Goal: Task Accomplishment & Management: Complete application form

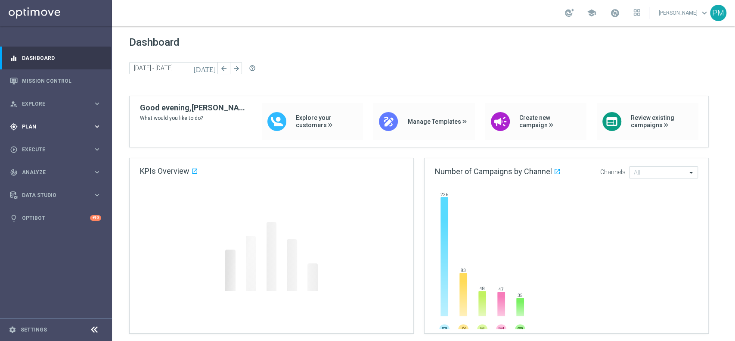
click at [55, 123] on div "gps_fixed Plan" at bounding box center [51, 127] width 83 height 8
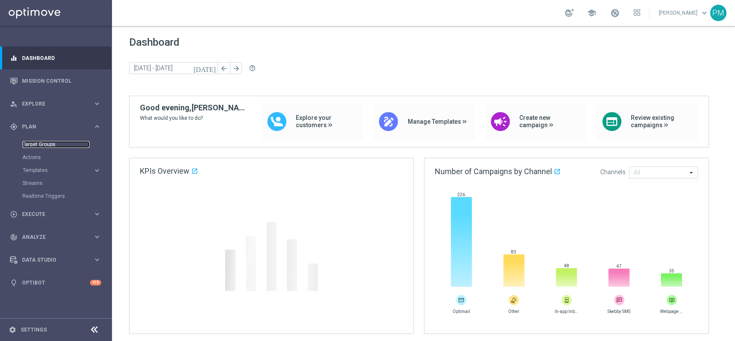
click at [53, 146] on link "Target Groups" at bounding box center [55, 144] width 67 height 7
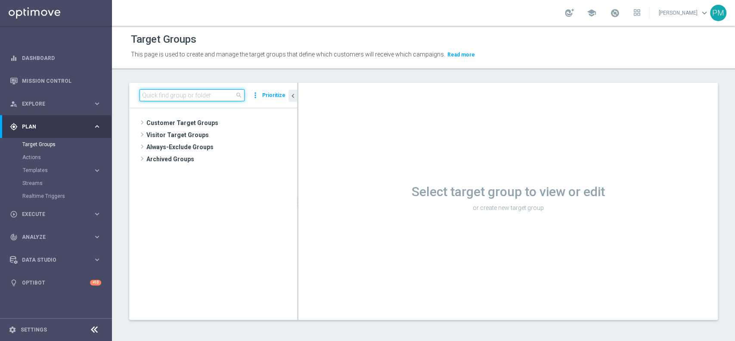
click at [210, 95] on input at bounding box center [191, 95] width 105 height 12
paste input "Multi Talent ggr nb lm > 0 1st Sport lm"
click at [176, 99] on input "Multi Talent ggr nb lm > 0 1st Sport lm" at bounding box center [191, 95] width 105 height 12
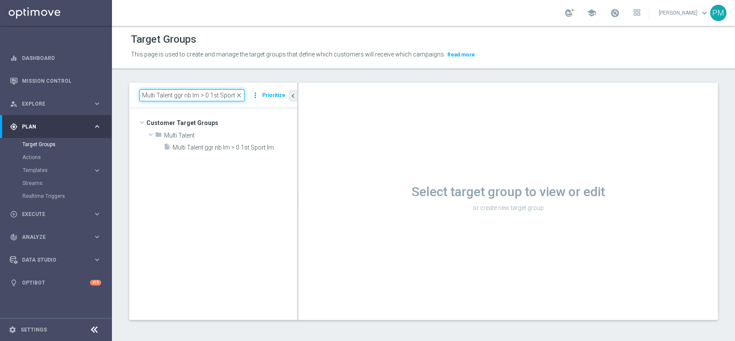
paste input "Master Low"
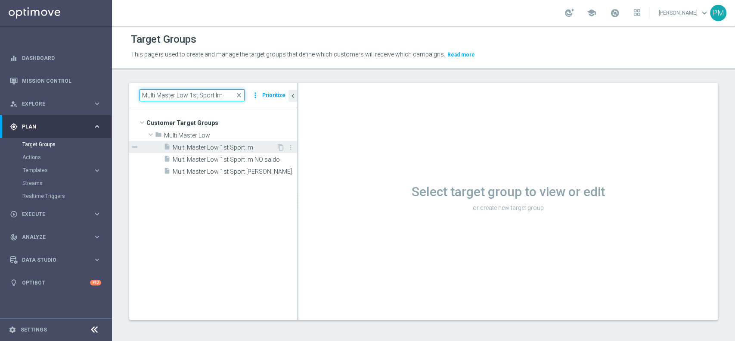
type input "Multi Master Low 1st Sport lm"
click at [200, 148] on span "Multi Master Low 1st Sport lm" at bounding box center [225, 147] width 104 height 7
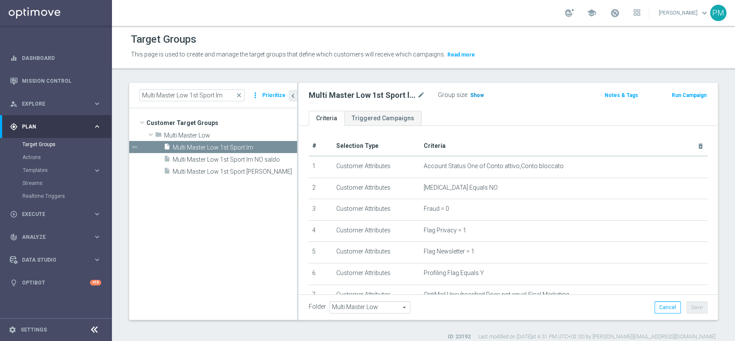
click at [477, 96] on span "Show" at bounding box center [477, 95] width 14 height 6
click at [671, 99] on button "Run Campaign" at bounding box center [689, 94] width 37 height 9
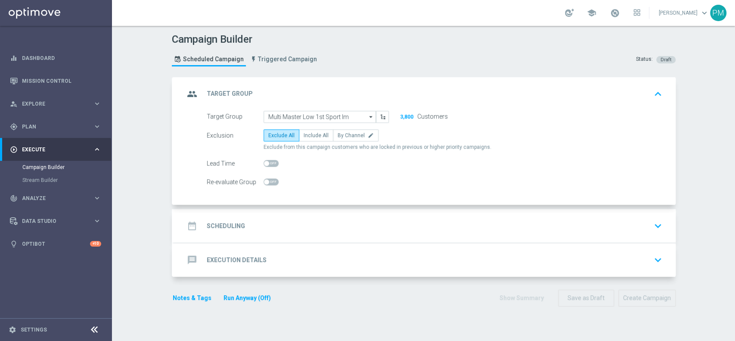
click at [347, 215] on div "date_range Scheduling keyboard_arrow_down" at bounding box center [425, 226] width 502 height 34
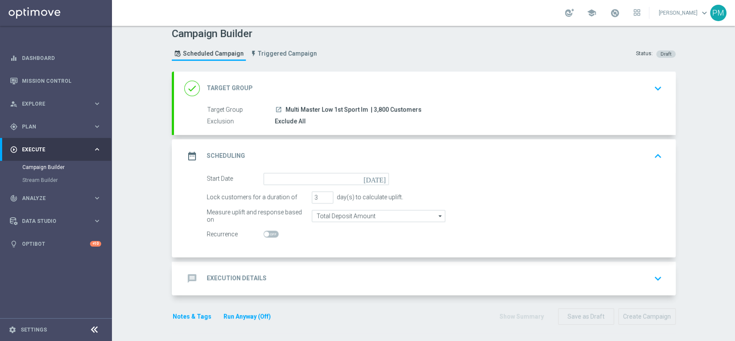
scroll to position [5, 0]
click at [322, 194] on input "4" at bounding box center [323, 198] width 22 height 12
type input "5"
click at [322, 194] on input "5" at bounding box center [323, 198] width 22 height 12
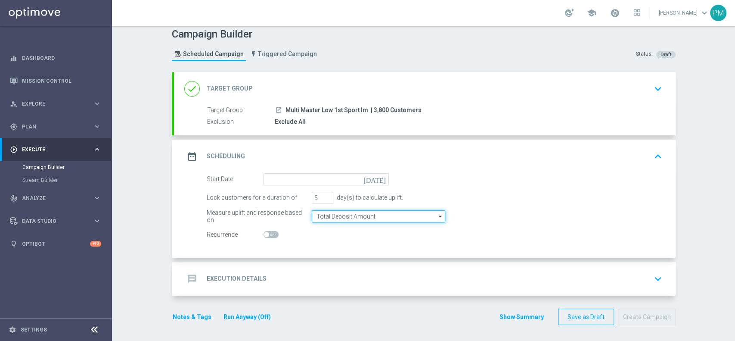
click at [356, 219] on input "Total Deposit Amount" at bounding box center [378, 216] width 133 height 12
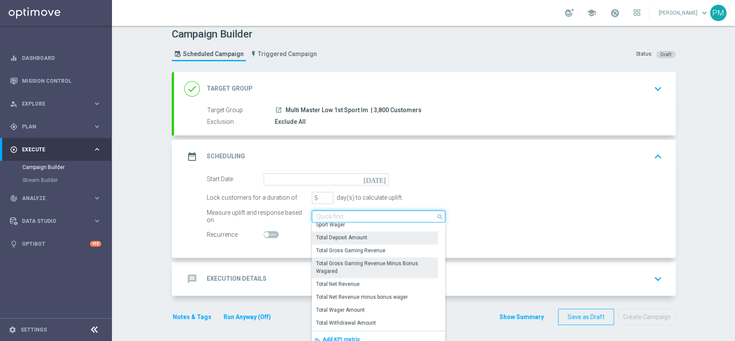
scroll to position [184, 0]
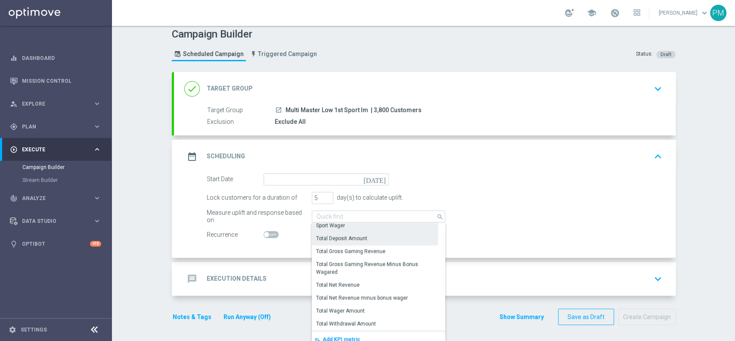
click at [358, 226] on div "Sport Wager" at bounding box center [375, 225] width 126 height 12
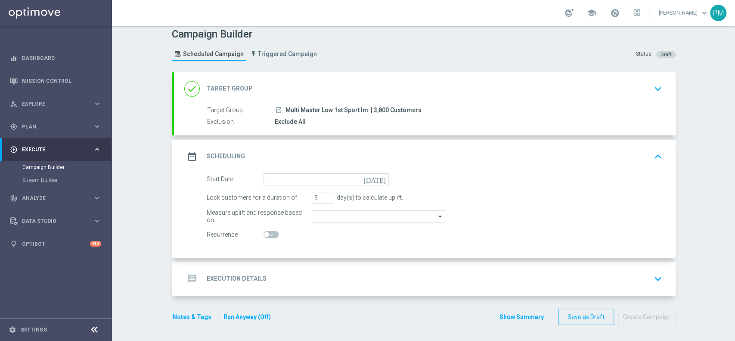
type input "Sport Wager"
click at [315, 177] on input at bounding box center [325, 179] width 125 height 12
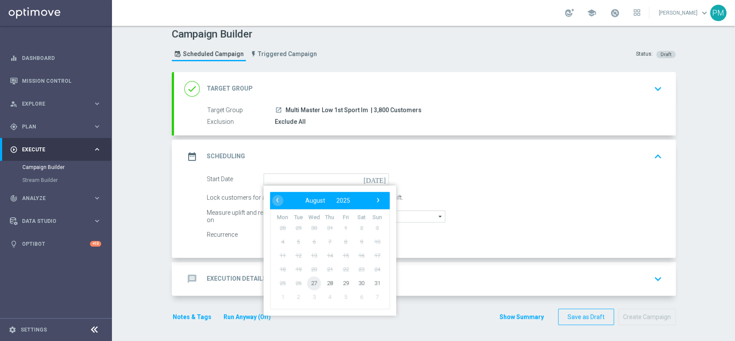
click at [310, 279] on span "27" at bounding box center [314, 283] width 14 height 14
type input "[DATE]"
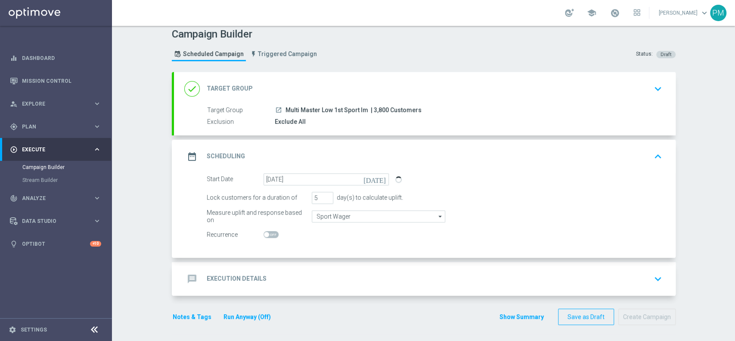
click at [335, 274] on div "message Execution Details keyboard_arrow_down" at bounding box center [424, 278] width 481 height 16
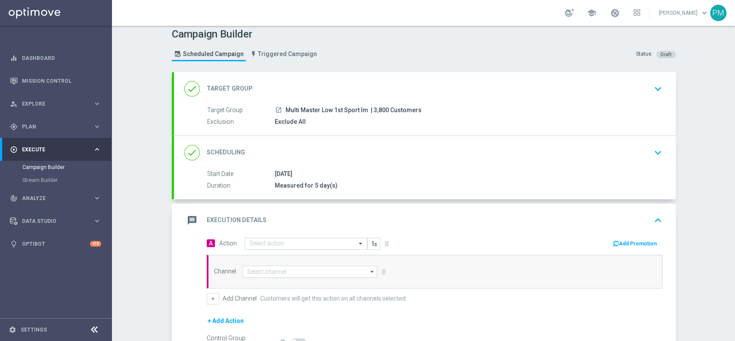
scroll to position [103, 0]
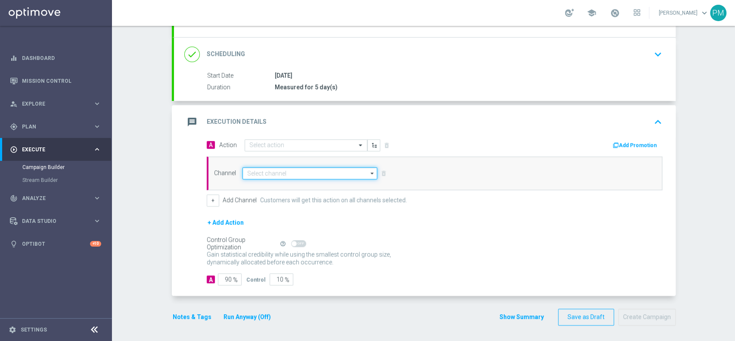
click at [276, 173] on input at bounding box center [309, 173] width 135 height 12
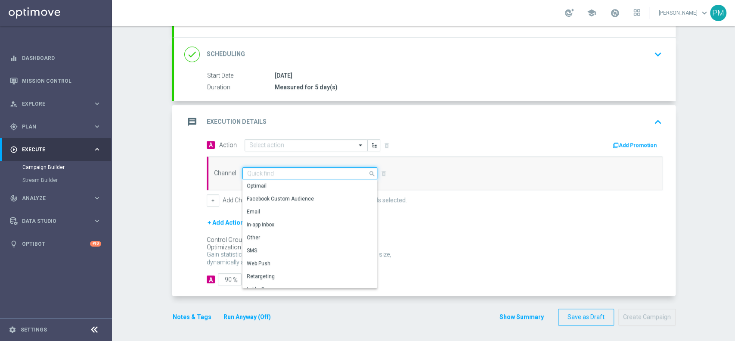
click at [275, 177] on input at bounding box center [309, 173] width 135 height 12
click at [275, 183] on div "Optimail" at bounding box center [306, 186] width 128 height 13
type input "Optimail"
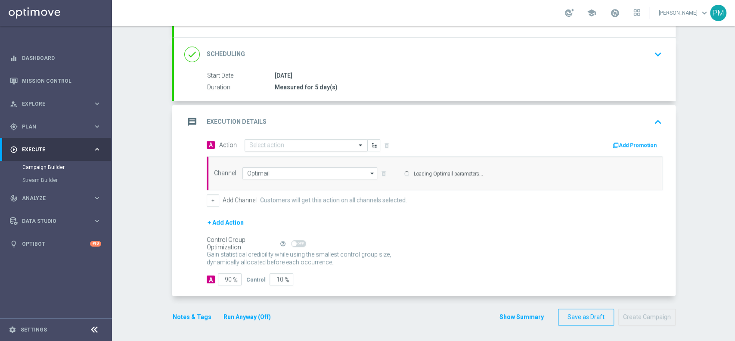
click at [266, 142] on input "text" at bounding box center [297, 145] width 96 height 7
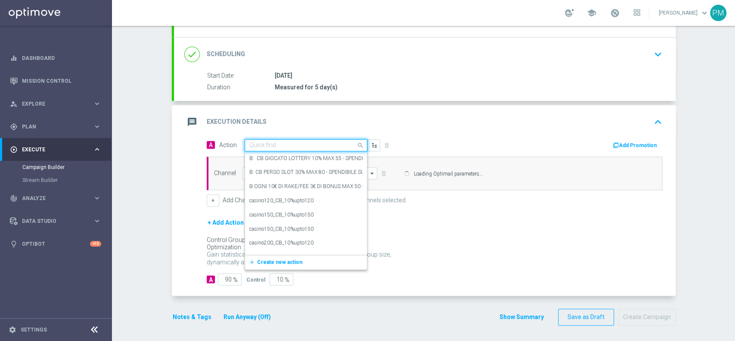
paste input "cashback Sport 30% fino a 150€"
type input "cashback Sport 30% fino a 150€"
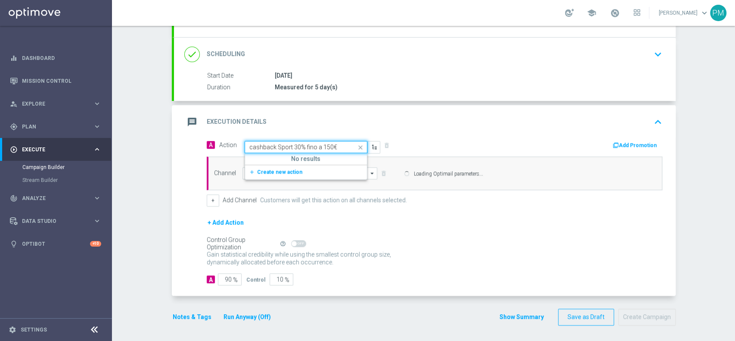
click at [263, 169] on span "Create new action" at bounding box center [279, 172] width 45 height 6
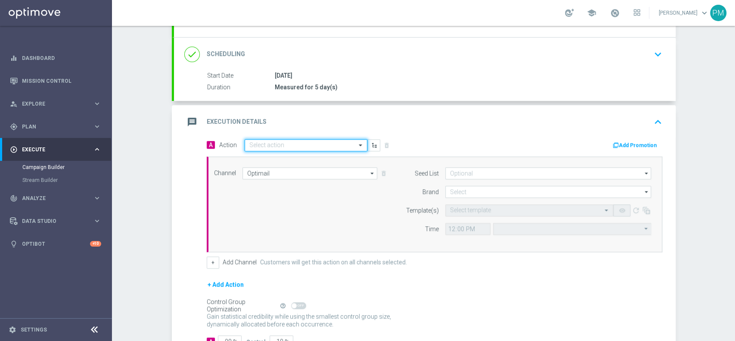
type input "Central European Time ([GEOGRAPHIC_DATA]) (UTC +02:00)"
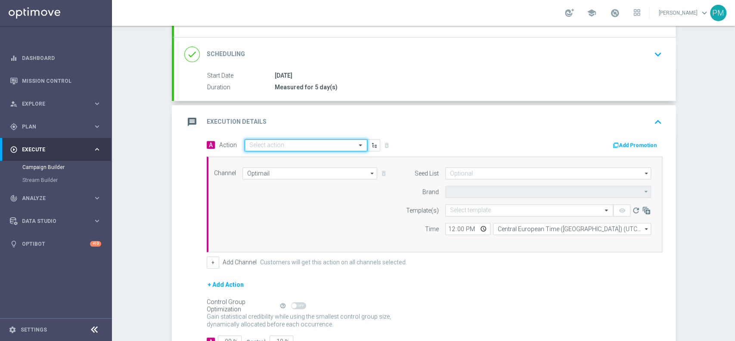
type input "Sisal Marketing"
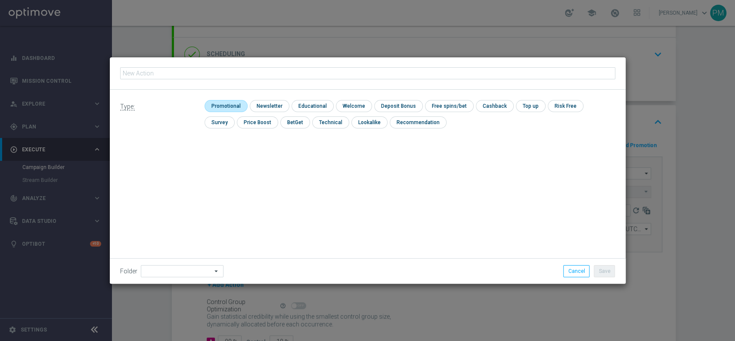
click at [226, 103] on input "checkbox" at bounding box center [224, 106] width 41 height 12
checkbox input "true"
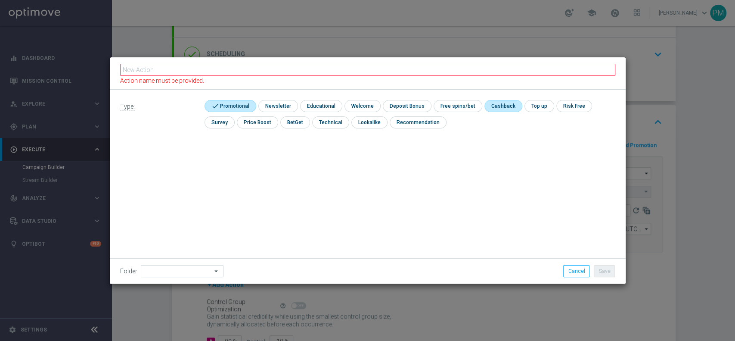
click at [489, 102] on input "checkbox" at bounding box center [502, 106] width 36 height 12
checkbox input "true"
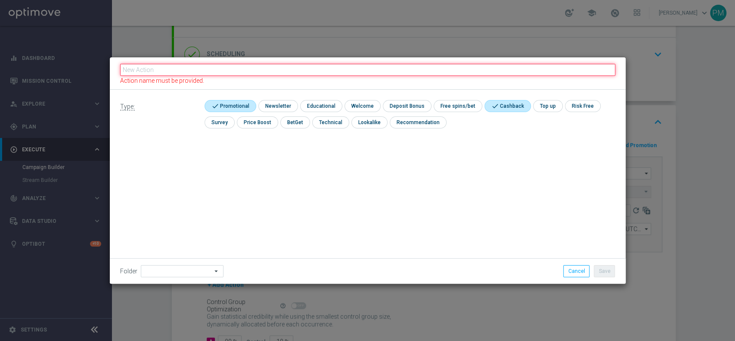
click at [463, 68] on input "text" at bounding box center [367, 70] width 495 height 12
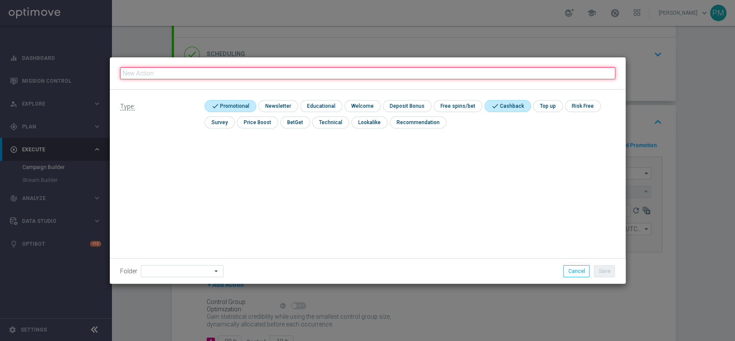
paste input "cashback Sport 30% fino a 150€"
type input "cashback Sport 30% fino a 150€"
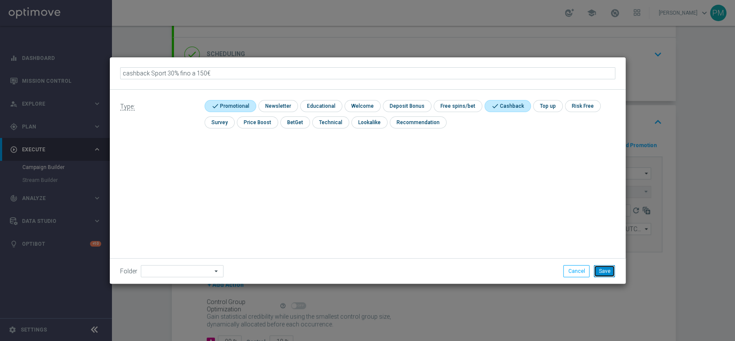
click at [606, 270] on button "Save" at bounding box center [604, 271] width 21 height 12
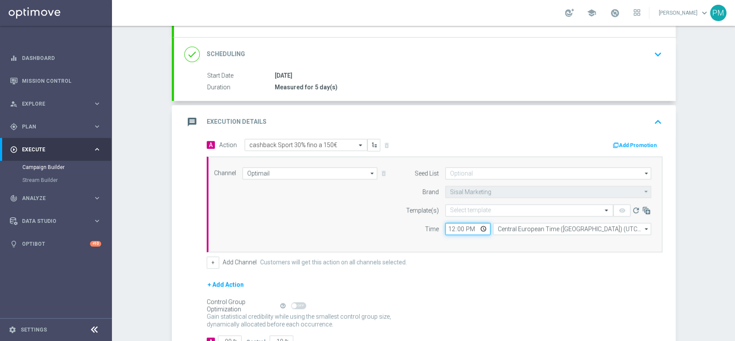
click at [447, 228] on input "12:00" at bounding box center [467, 229] width 45 height 12
type input "18:00"
type input "19:00"
click at [378, 232] on div "Channel Optimail Optimail arrow_drop_down Show Selected 1 of 20 Optimail" at bounding box center [433, 204] width 450 height 74
click at [626, 141] on button "Add Promotion" at bounding box center [636, 144] width 48 height 9
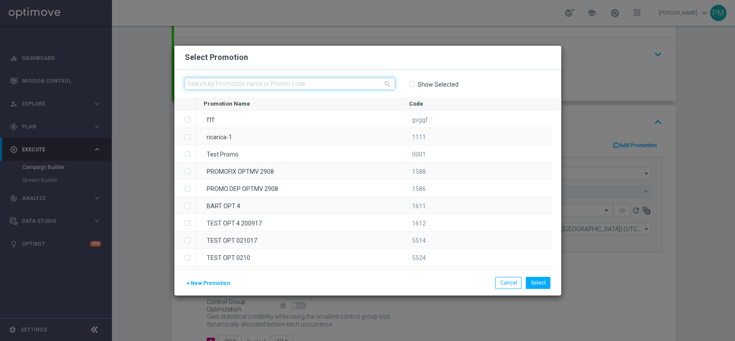
click at [325, 77] on input "text" at bounding box center [290, 83] width 210 height 12
paste input "MULTISPORT270825"
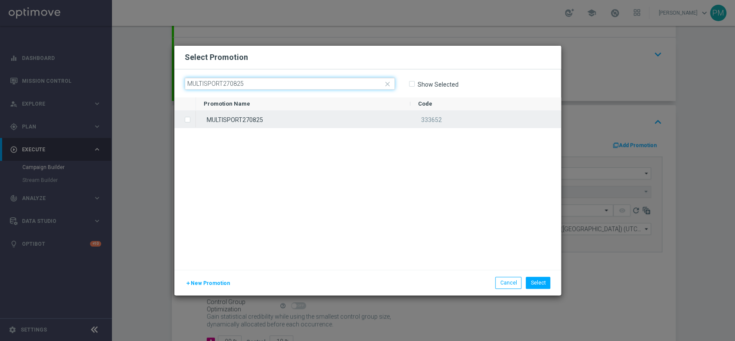
type input "MULTISPORT270825"
click at [305, 124] on div "MULTISPORT270825" at bounding box center [303, 119] width 214 height 17
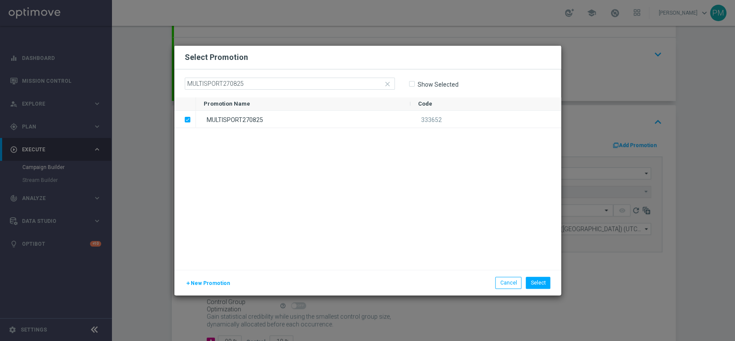
click at [537, 289] on div "add New Promotion Select Cancel" at bounding box center [367, 281] width 387 height 25
click at [540, 280] on button "Select" at bounding box center [538, 282] width 25 height 12
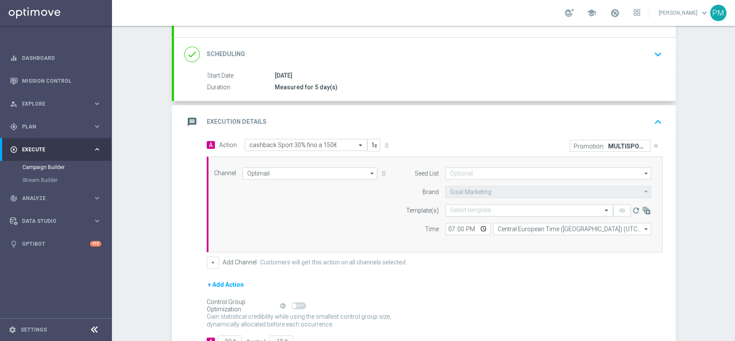
click at [490, 204] on div "Select template" at bounding box center [529, 210] width 168 height 12
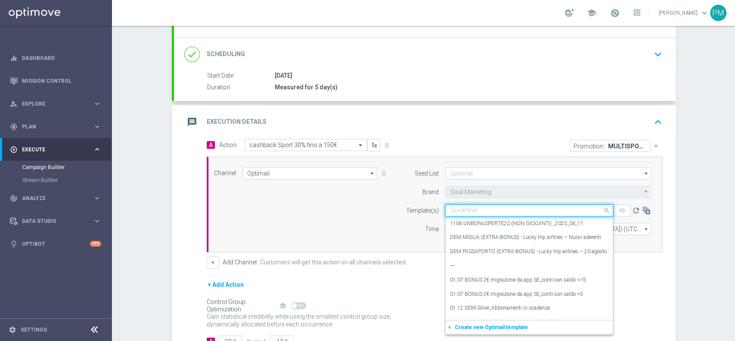
paste input "MULTISPORT270825"
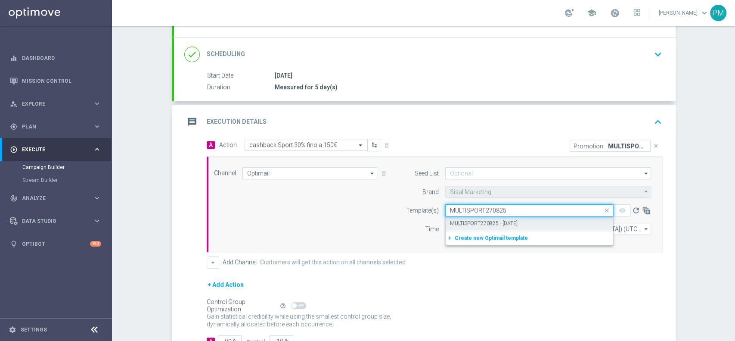
click at [489, 217] on div "MULTISPORT270825 - [DATE]" at bounding box center [529, 223] width 158 height 14
type input "MULTISPORT270825"
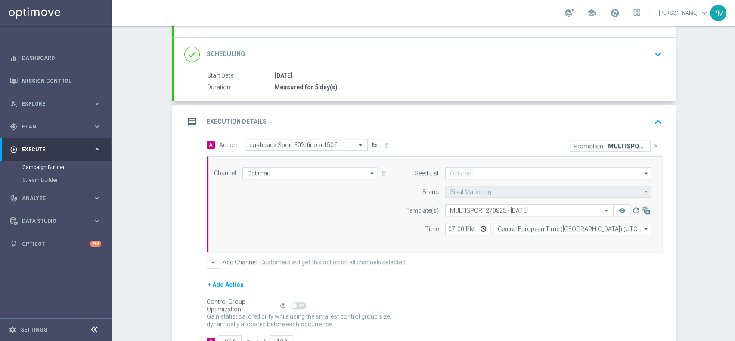
click at [559, 119] on div "message Execution Details keyboard_arrow_up" at bounding box center [424, 122] width 481 height 16
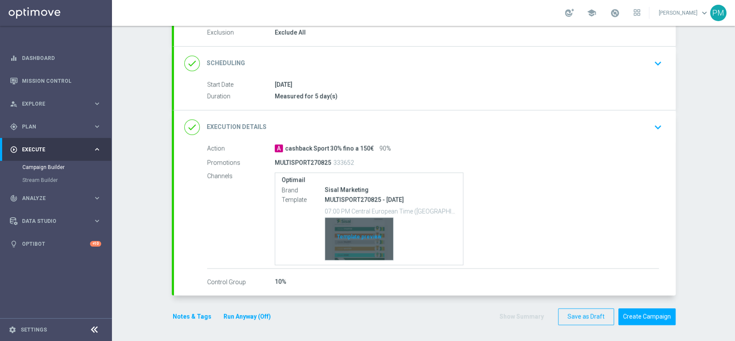
scroll to position [94, 0]
click at [345, 237] on div "Template preview" at bounding box center [359, 239] width 68 height 42
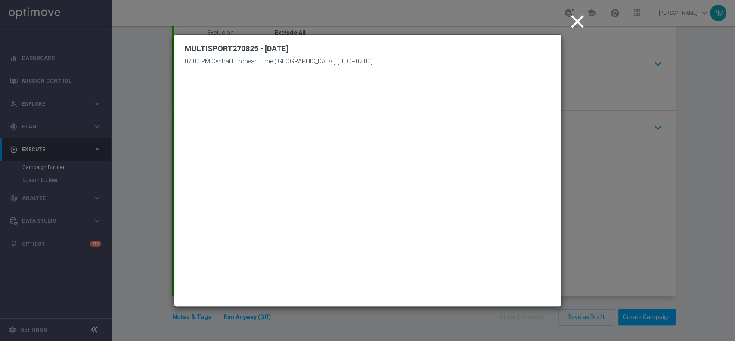
click at [578, 15] on icon "close" at bounding box center [578, 22] width 22 height 22
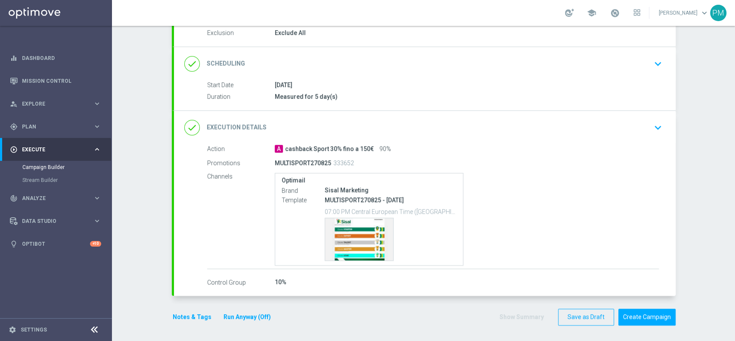
scroll to position [94, 0]
click at [185, 320] on button "Notes & Tags" at bounding box center [192, 316] width 40 height 11
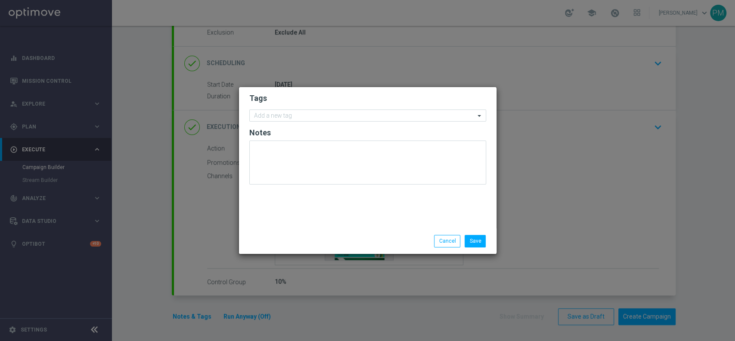
click at [322, 122] on form "Tags Add a new tag Notes" at bounding box center [367, 141] width 237 height 100
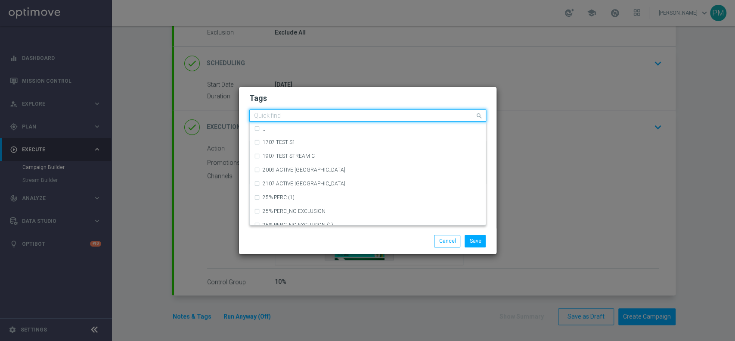
click at [326, 119] on input "text" at bounding box center [364, 115] width 221 height 7
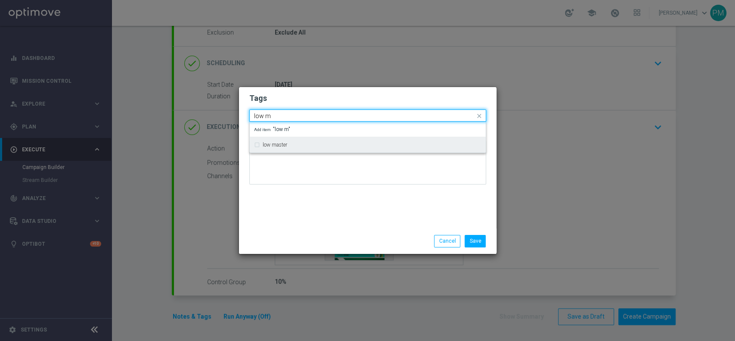
click at [316, 136] on div "low master" at bounding box center [368, 144] width 236 height 16
type input "low m"
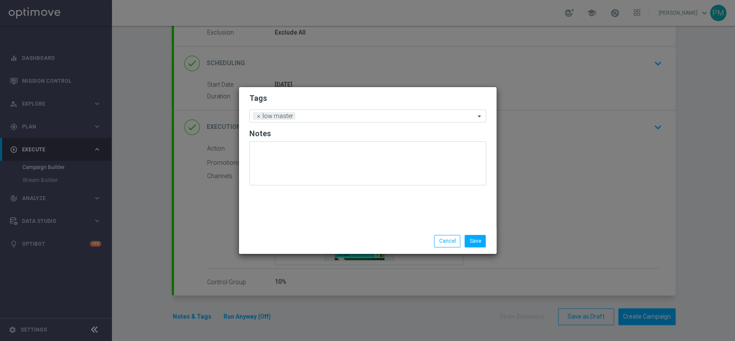
click at [339, 96] on h2 "Tags" at bounding box center [367, 98] width 237 height 10
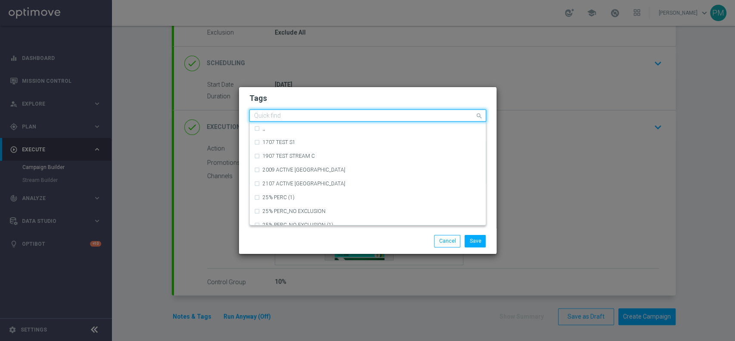
click at [341, 117] on input "text" at bounding box center [364, 115] width 221 height 7
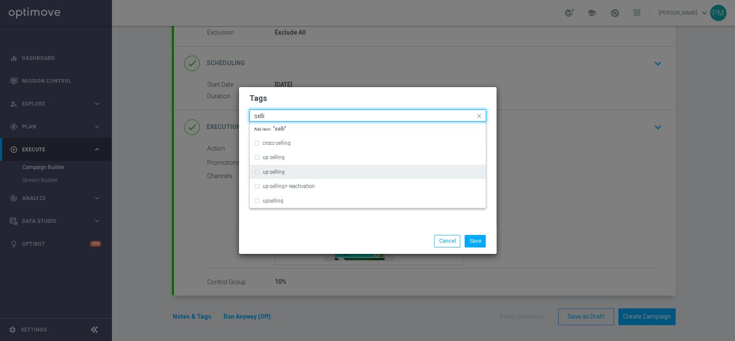
click at [323, 165] on div "up-selling" at bounding box center [367, 172] width 227 height 14
type input "selli"
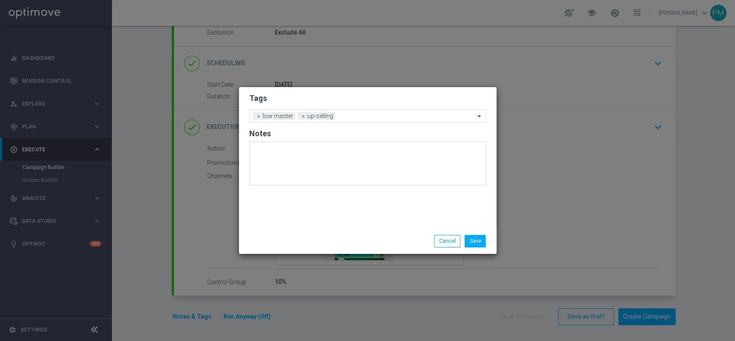
click at [344, 105] on form "Tags Add a new tag × low master × up-selling Notes" at bounding box center [367, 141] width 237 height 101
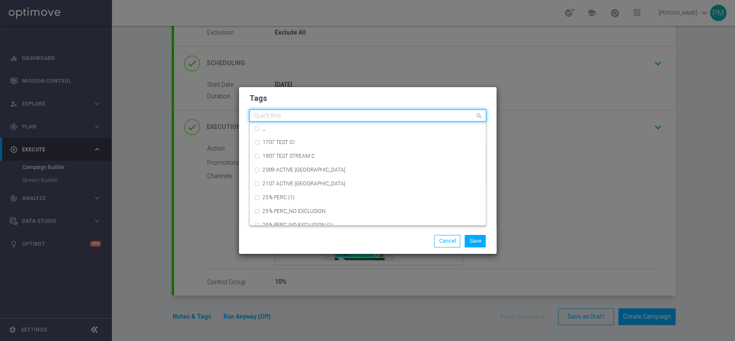
click at [356, 115] on input "text" at bounding box center [364, 115] width 221 height 7
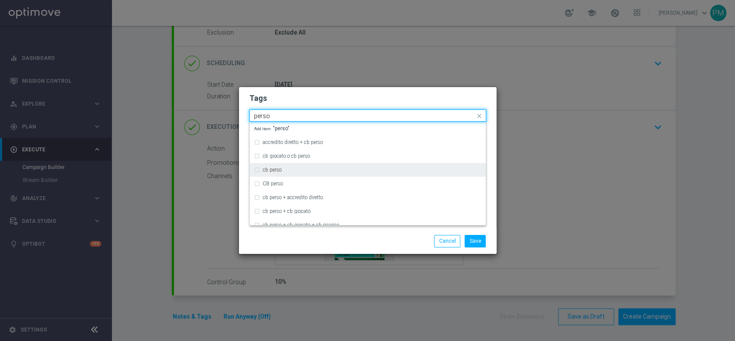
click at [325, 166] on div "cb perso" at bounding box center [367, 170] width 227 height 14
type input "perso"
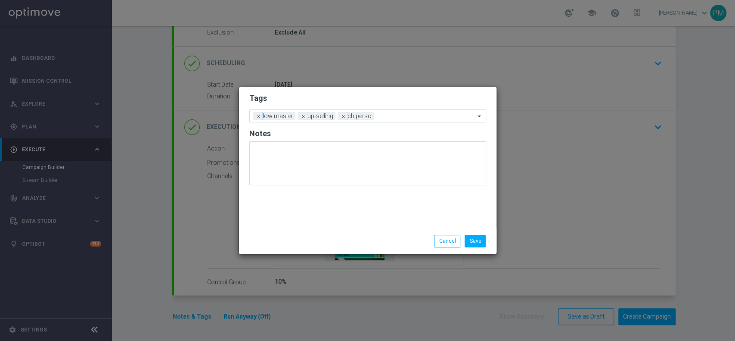
click at [360, 98] on h2 "Tags" at bounding box center [367, 98] width 237 height 10
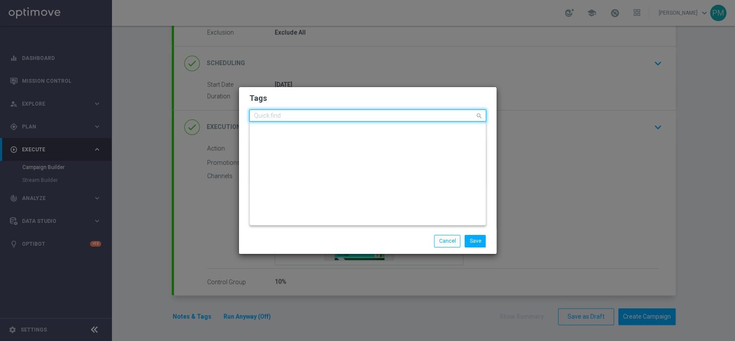
scroll to position [0, 0]
click at [379, 118] on input "text" at bounding box center [364, 115] width 221 height 7
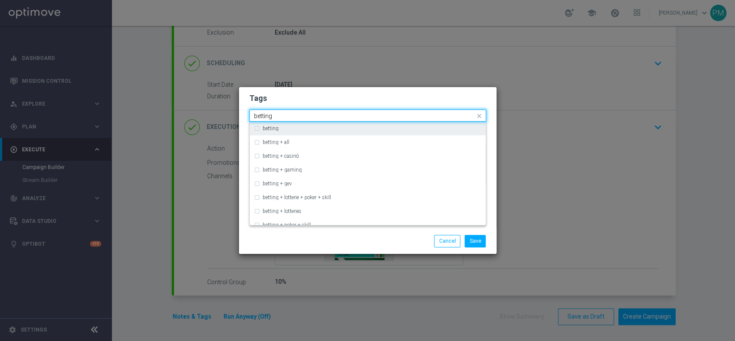
click at [321, 130] on div "betting" at bounding box center [372, 128] width 219 height 5
type input "betting"
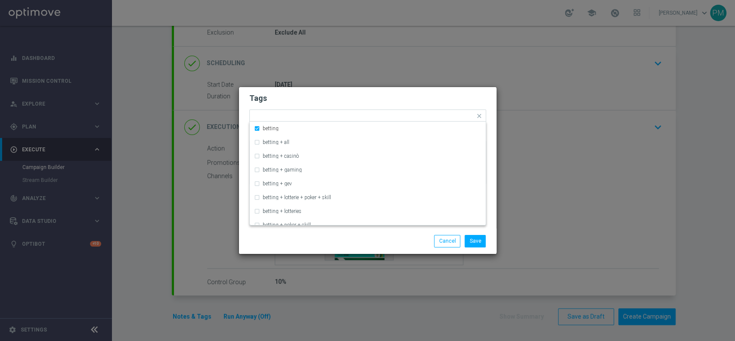
click at [391, 97] on h2 "Tags" at bounding box center [367, 98] width 237 height 10
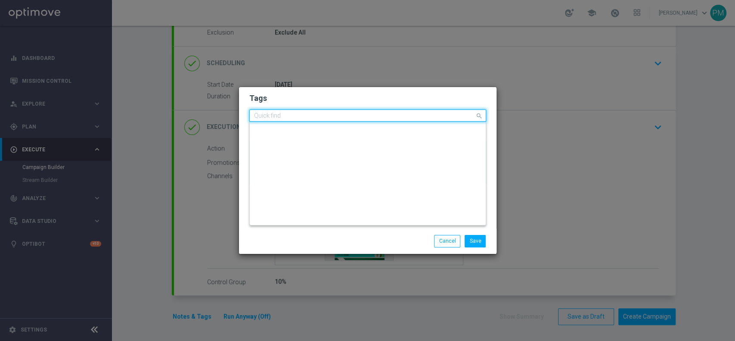
click at [412, 113] on input "text" at bounding box center [364, 115] width 221 height 7
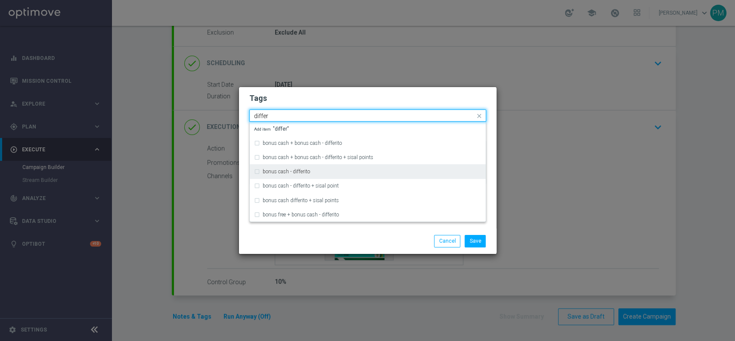
click at [367, 168] on div "bonus cash - differito" at bounding box center [367, 171] width 227 height 14
type input "differ"
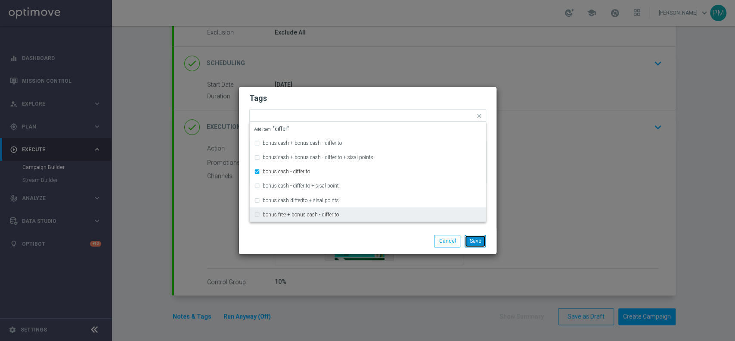
click at [471, 236] on button "Save" at bounding box center [475, 241] width 21 height 12
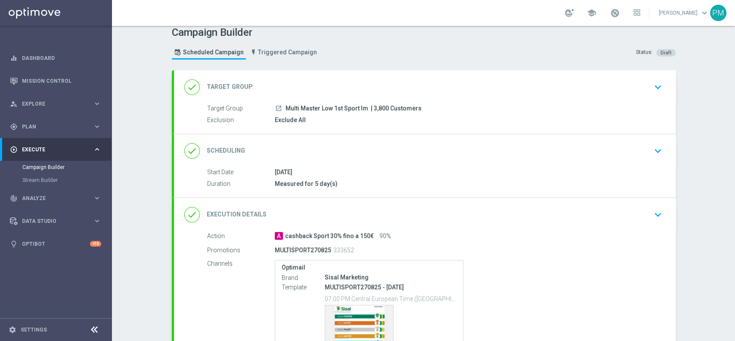
scroll to position [6, 0]
click at [416, 153] on div "done Scheduling keyboard_arrow_down" at bounding box center [424, 151] width 481 height 16
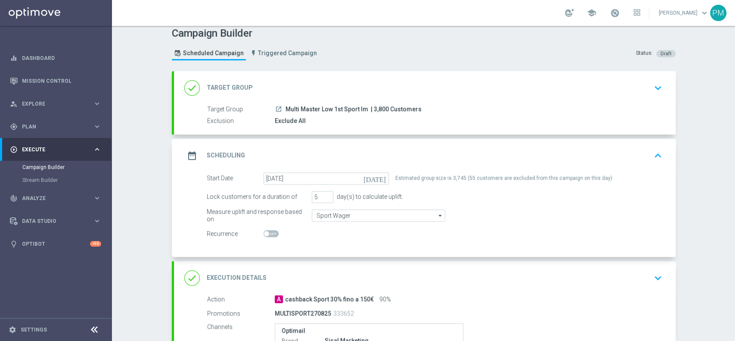
scroll to position [157, 0]
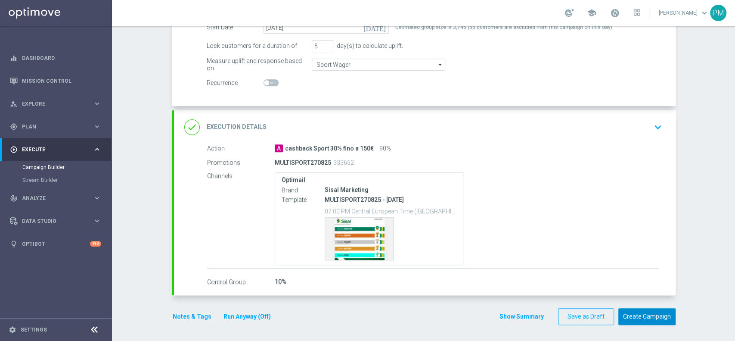
click at [638, 313] on button "Create Campaign" at bounding box center [646, 316] width 57 height 17
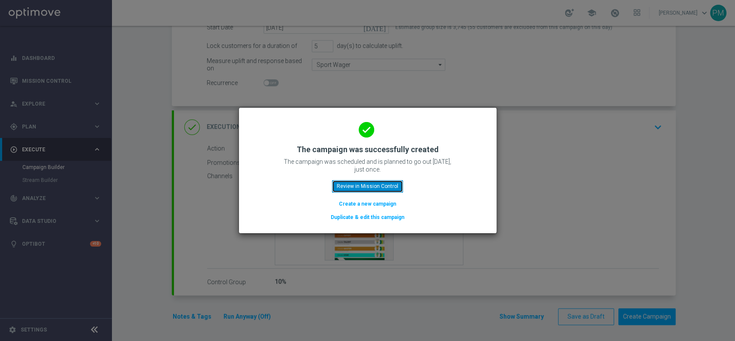
click at [342, 183] on button "Review in Mission Control" at bounding box center [367, 186] width 71 height 12
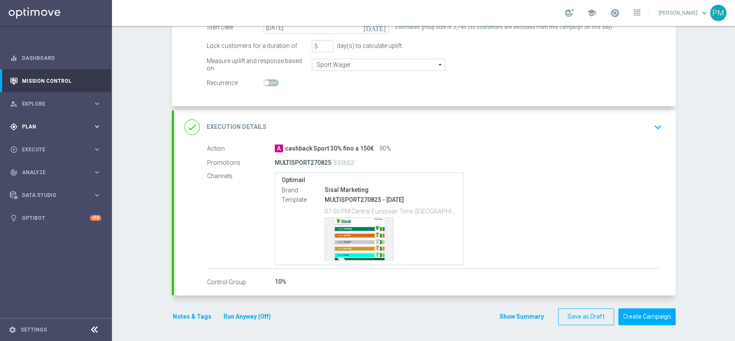
click at [36, 127] on span "Plan" at bounding box center [57, 126] width 71 height 5
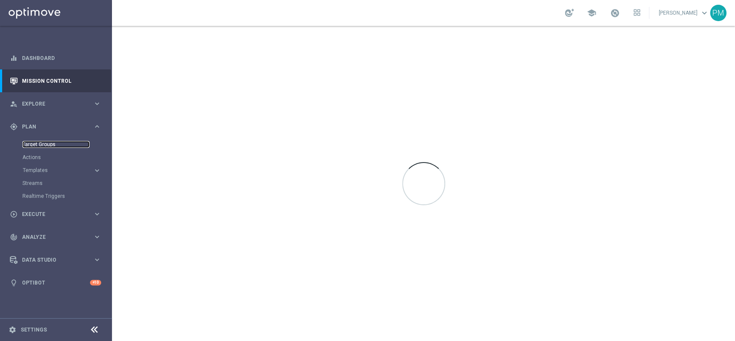
click at [40, 145] on link "Target Groups" at bounding box center [55, 144] width 67 height 7
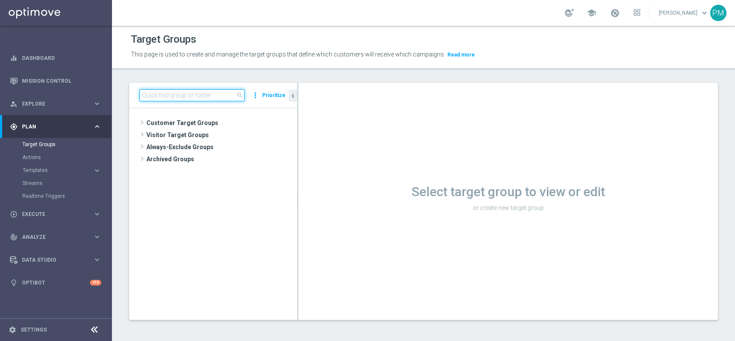
click at [202, 93] on input at bounding box center [191, 95] width 105 height 12
paste input "Multi Master Low 1st Casino lm"
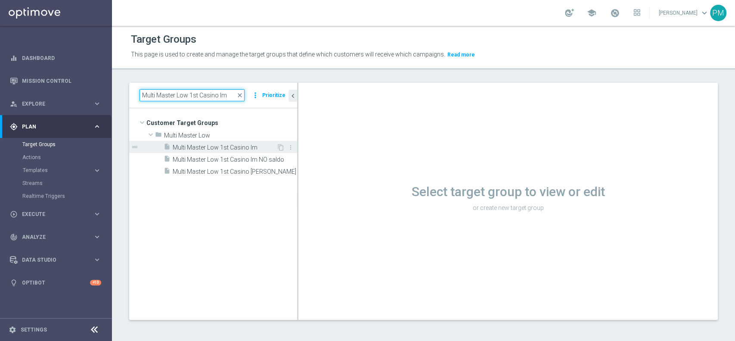
type input "Multi Master Low 1st Casino lm"
click at [220, 145] on span "Multi Master Low 1st Casino lm" at bounding box center [225, 147] width 104 height 7
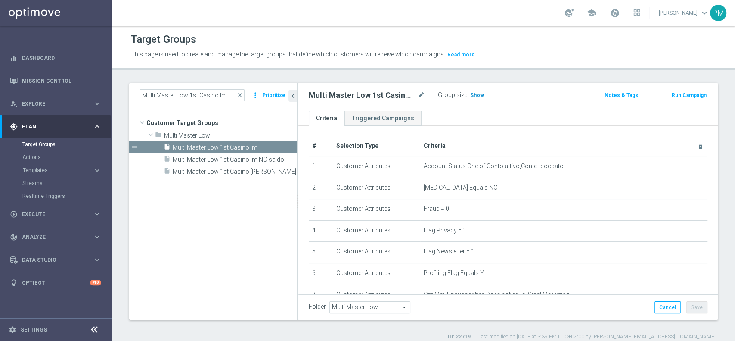
click at [478, 97] on span "Show" at bounding box center [477, 95] width 14 height 6
click at [679, 94] on button "Run Campaign" at bounding box center [689, 94] width 37 height 9
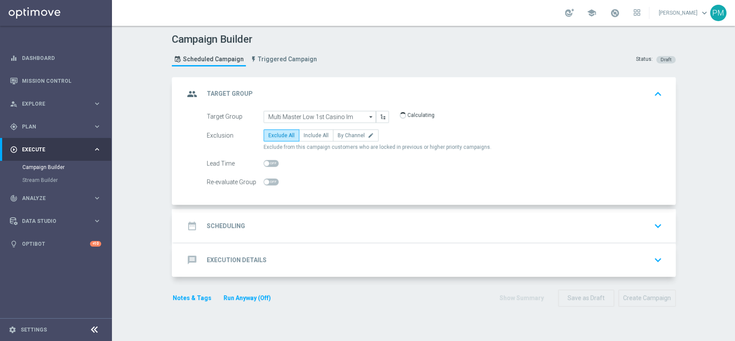
click at [337, 224] on div "date_range Scheduling keyboard_arrow_down" at bounding box center [424, 225] width 481 height 16
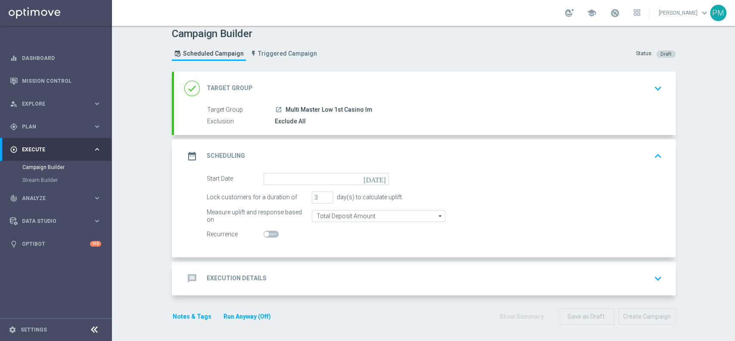
scroll to position [6, 0]
click at [324, 195] on input "4" at bounding box center [323, 197] width 22 height 12
type input "5"
click at [324, 195] on input "5" at bounding box center [323, 197] width 22 height 12
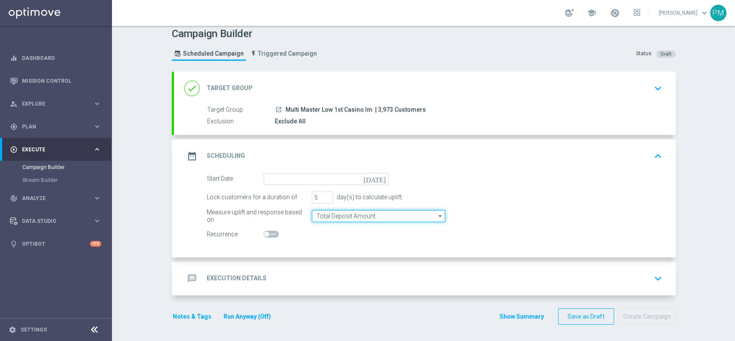
click at [333, 214] on input "Total Deposit Amount" at bounding box center [378, 216] width 133 height 12
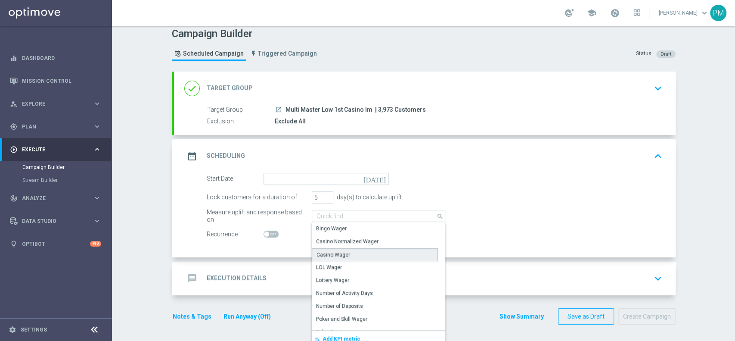
click at [334, 248] on div "Casino Wager" at bounding box center [375, 254] width 126 height 13
type input "Casino Wager"
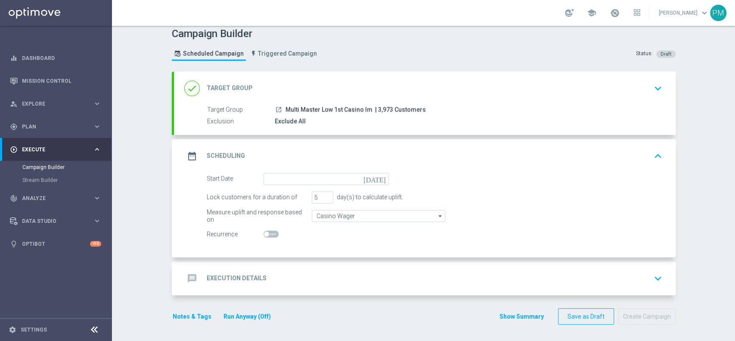
click at [310, 187] on form "Start Date [DATE] Lock customers for a duration of 5 day(s) to calculate uplift…" at bounding box center [434, 207] width 455 height 68
click at [310, 177] on input at bounding box center [325, 179] width 125 height 12
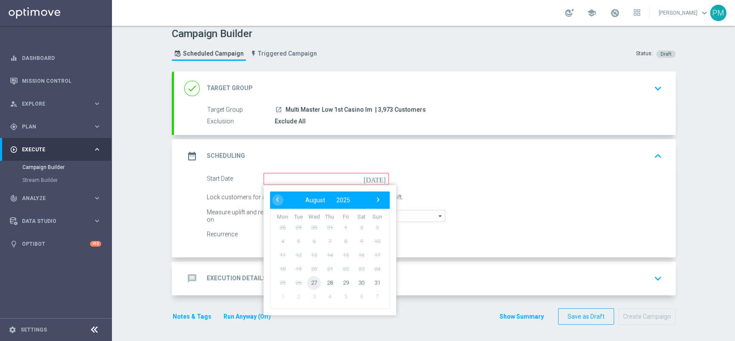
click at [311, 286] on span "27" at bounding box center [314, 282] width 14 height 14
type input "[DATE]"
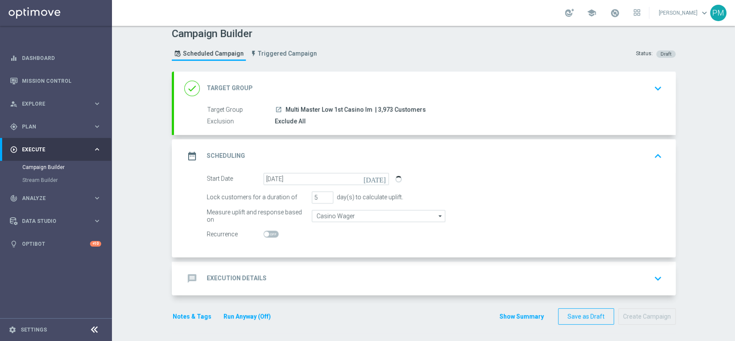
click at [329, 275] on div "message Execution Details keyboard_arrow_down" at bounding box center [424, 278] width 481 height 16
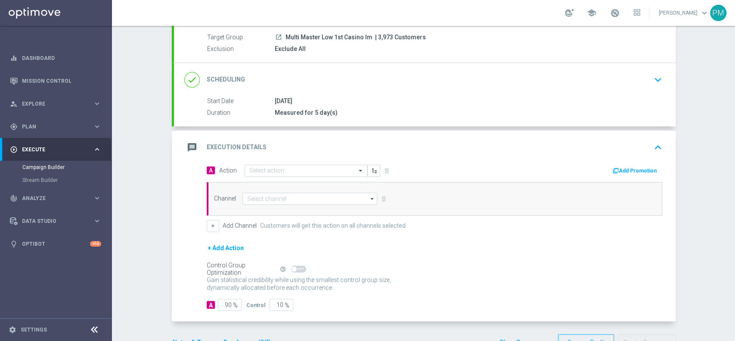
scroll to position [79, 0]
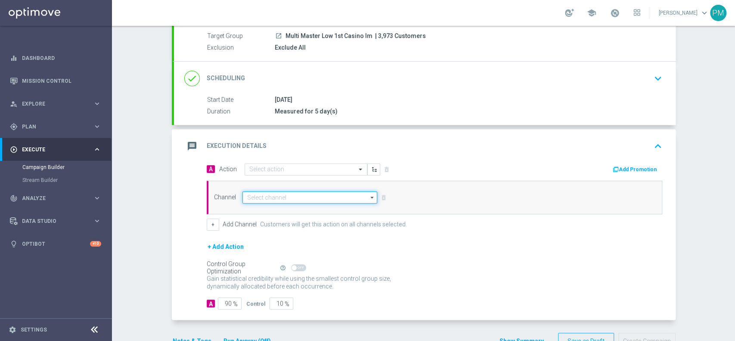
click at [297, 194] on input at bounding box center [309, 197] width 135 height 12
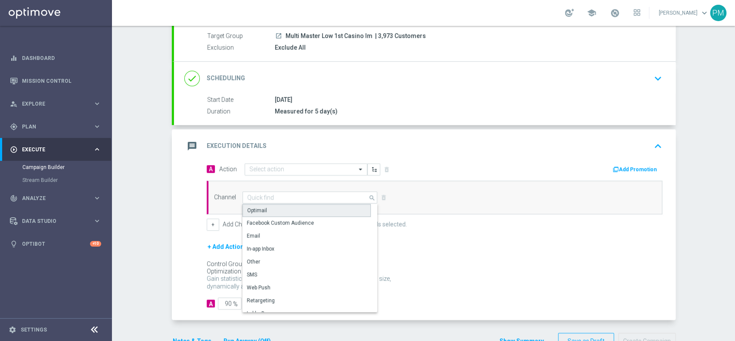
click at [291, 206] on div "Optimail" at bounding box center [306, 210] width 128 height 13
type input "Optimail"
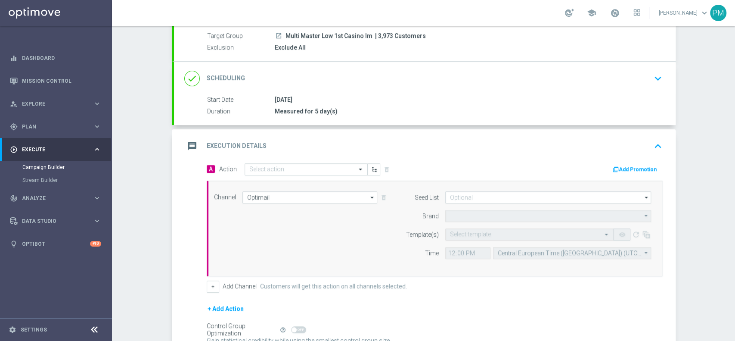
type input "Sisal Marketing"
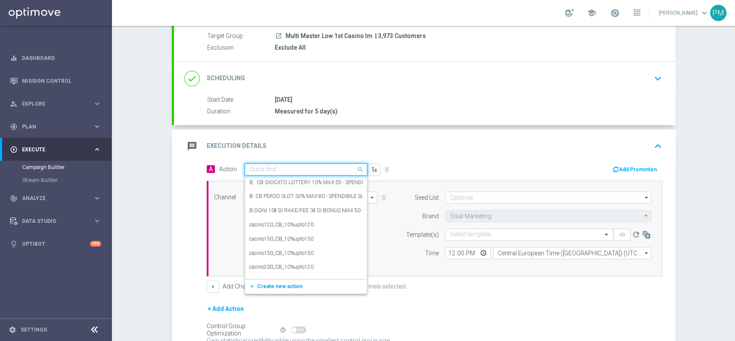
click at [320, 166] on input "text" at bounding box center [297, 169] width 96 height 7
paste input "cashback Slot 30% fino a 150€"
type input "cashback Slot 30% fino a 150€"
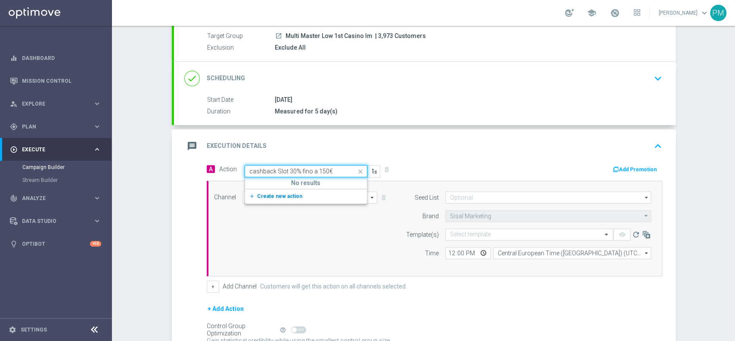
click at [289, 195] on span "Create new action" at bounding box center [279, 196] width 45 height 6
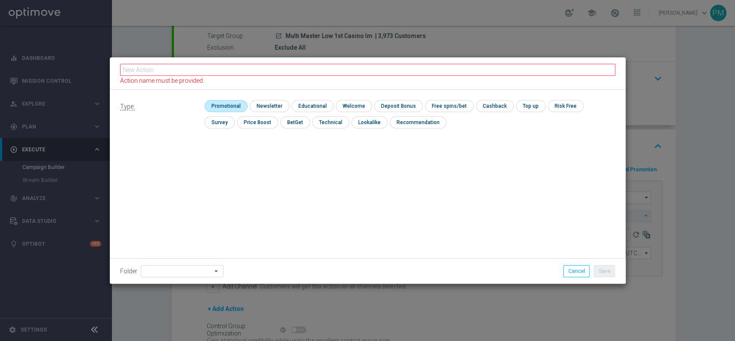
click at [230, 110] on input "checkbox" at bounding box center [224, 106] width 41 height 12
checkbox input "true"
click at [490, 102] on input "checkbox" at bounding box center [502, 106] width 36 height 12
checkbox input "true"
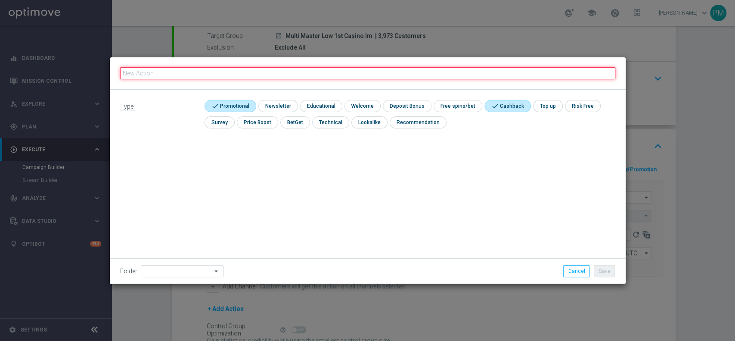
click at [469, 71] on input "text" at bounding box center [367, 73] width 495 height 12
paste input "cashback Slot 30% fino a 150€"
type input "cashback Slot 30% fino a 150€"
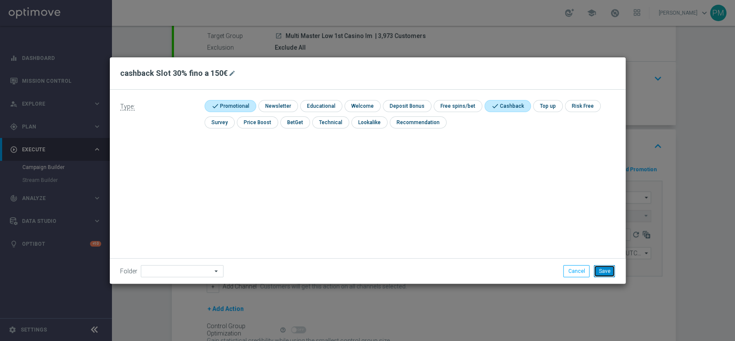
click at [606, 268] on button "Save" at bounding box center [604, 271] width 21 height 12
click at [607, 270] on button "Save" at bounding box center [604, 271] width 21 height 12
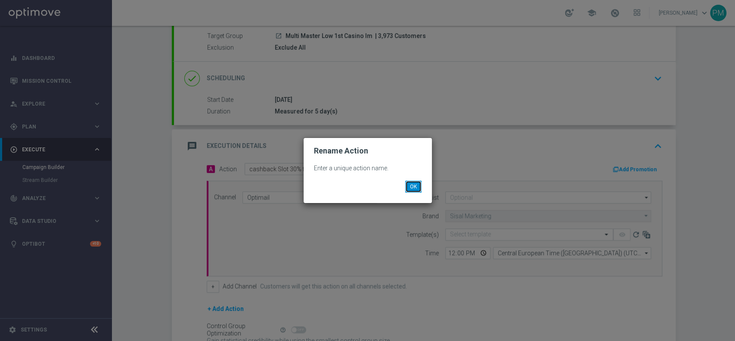
click at [412, 186] on button "OK" at bounding box center [413, 186] width 16 height 12
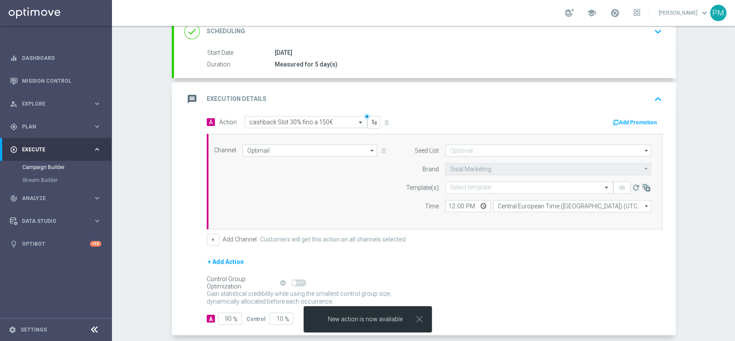
scroll to position [127, 0]
click at [450, 205] on input "12:00" at bounding box center [467, 204] width 45 height 12
type input "19:00"
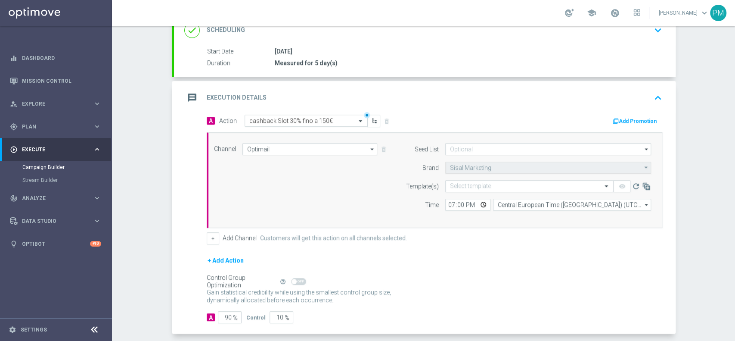
click at [506, 178] on form "Seed List arrow_drop_down Show Selected 0 of 0 to" at bounding box center [526, 177] width 250 height 68
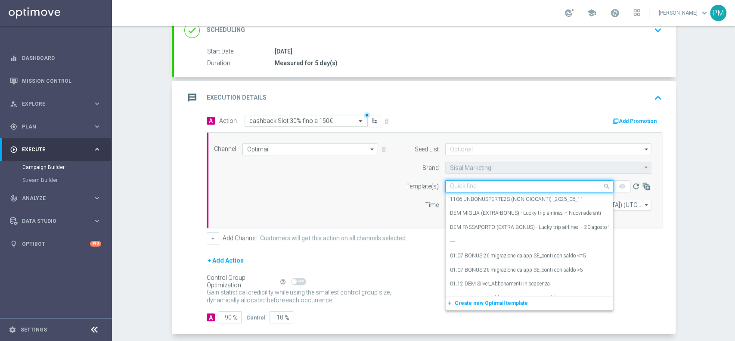
click at [505, 180] on div "Quick find" at bounding box center [529, 186] width 168 height 12
paste input "MULTISLOT270825"
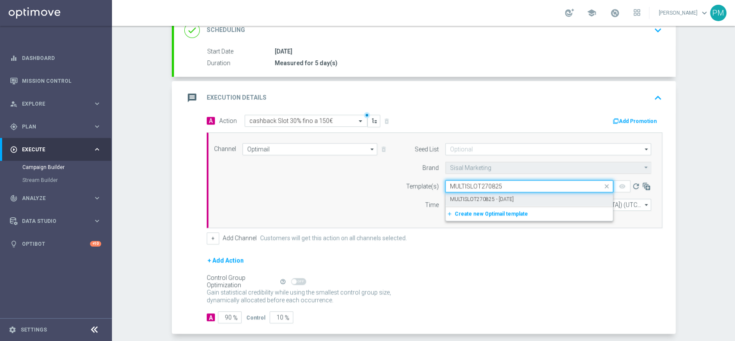
click at [500, 196] on label "MULTISLOT270825 - [DATE]" at bounding box center [482, 198] width 64 height 7
type input "MULTISLOT270825"
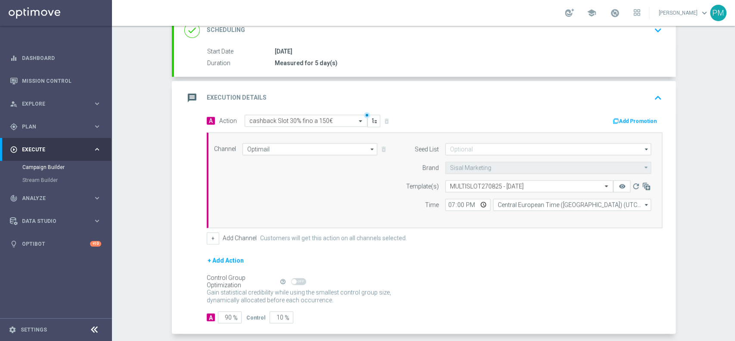
click at [631, 116] on button "Add Promotion" at bounding box center [636, 120] width 48 height 9
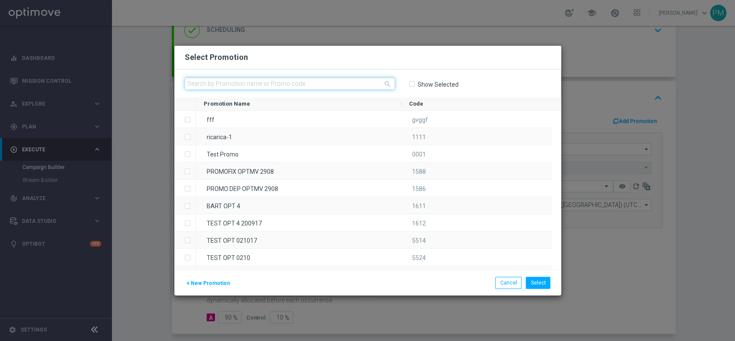
click at [321, 84] on input "text" at bounding box center [290, 83] width 210 height 12
paste input "MULTISLOT270825"
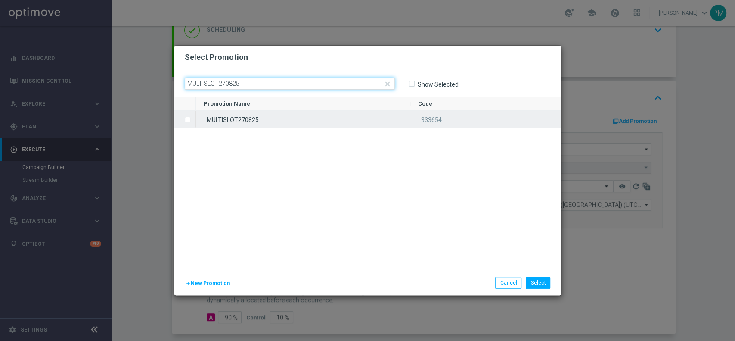
type input "MULTISLOT270825"
click at [310, 115] on div "MULTISLOT270825" at bounding box center [303, 119] width 214 height 17
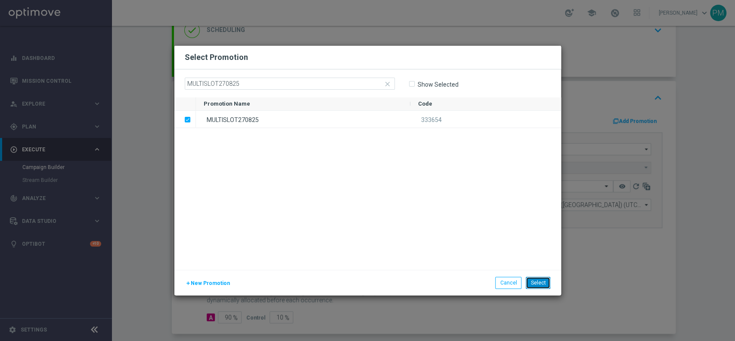
click at [533, 280] on button "Select" at bounding box center [538, 282] width 25 height 12
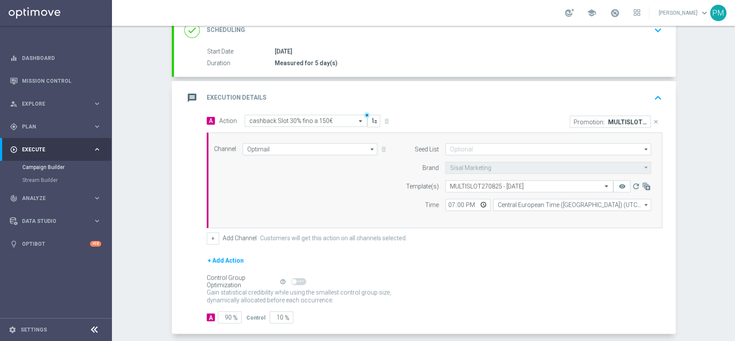
click at [527, 96] on div "message Execution Details keyboard_arrow_up" at bounding box center [424, 98] width 481 height 16
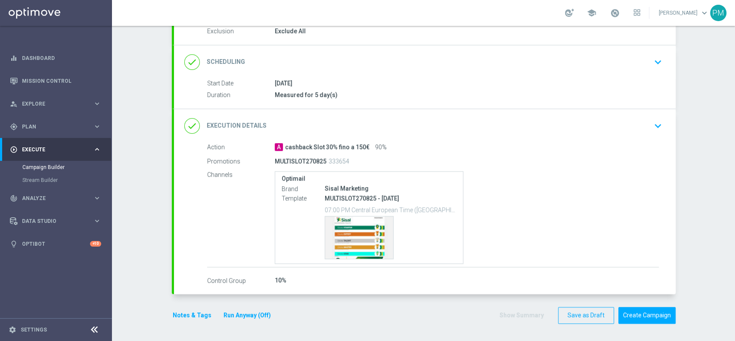
scroll to position [94, 0]
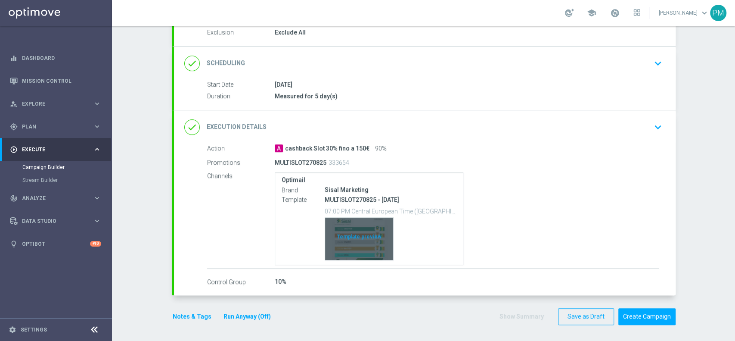
click at [358, 236] on div "Template preview" at bounding box center [359, 238] width 68 height 42
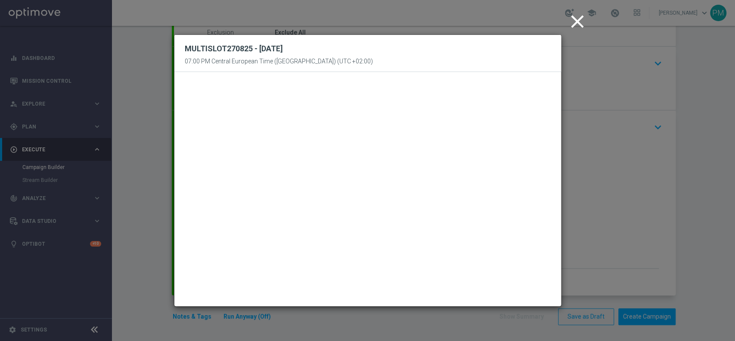
click at [568, 22] on icon "close" at bounding box center [578, 22] width 22 height 22
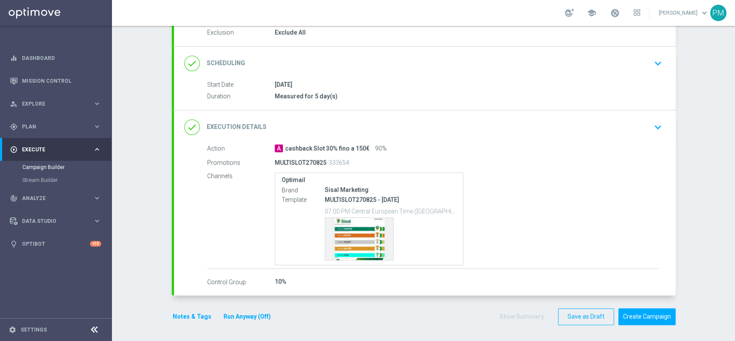
click at [184, 316] on button "Notes & Tags" at bounding box center [192, 316] width 40 height 11
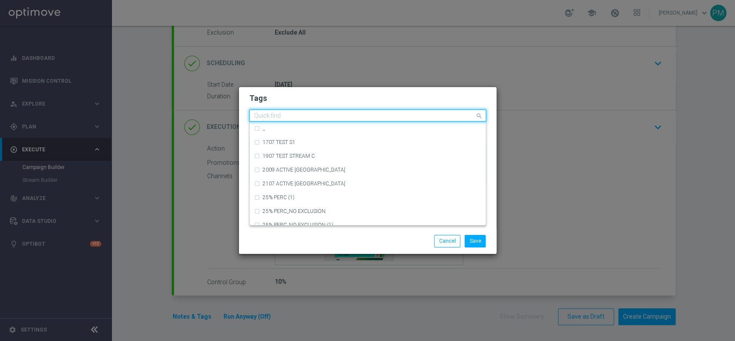
click at [365, 115] on input "text" at bounding box center [364, 115] width 221 height 7
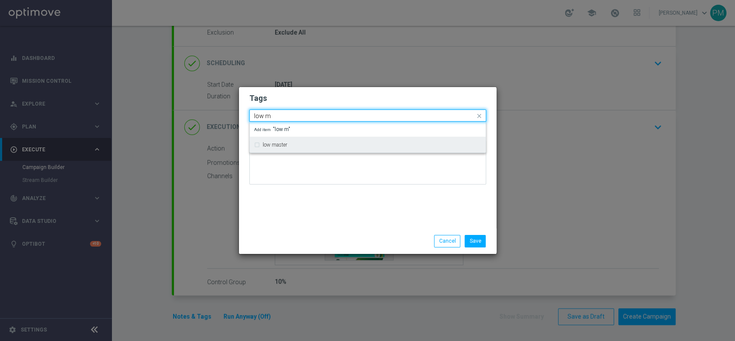
click at [351, 136] on div "low master" at bounding box center [368, 144] width 236 height 16
type input "low m"
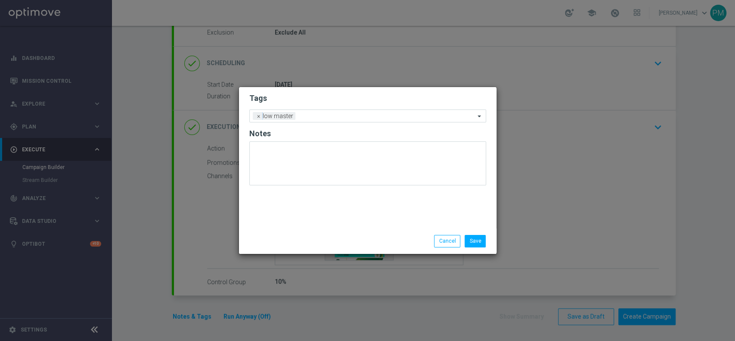
click at [369, 95] on h2 "Tags" at bounding box center [367, 98] width 237 height 10
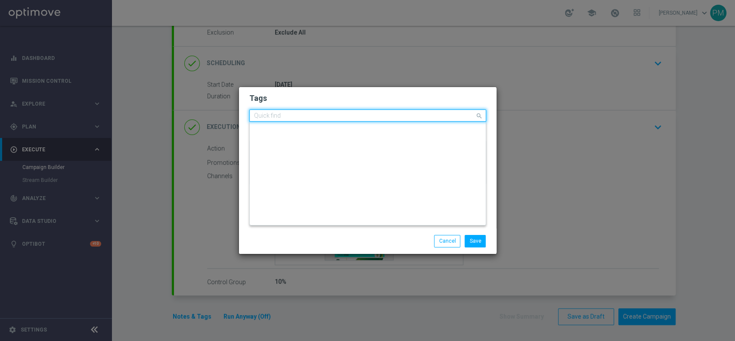
scroll to position [0, 0]
click at [372, 112] on div "Quick find × low master" at bounding box center [362, 115] width 225 height 11
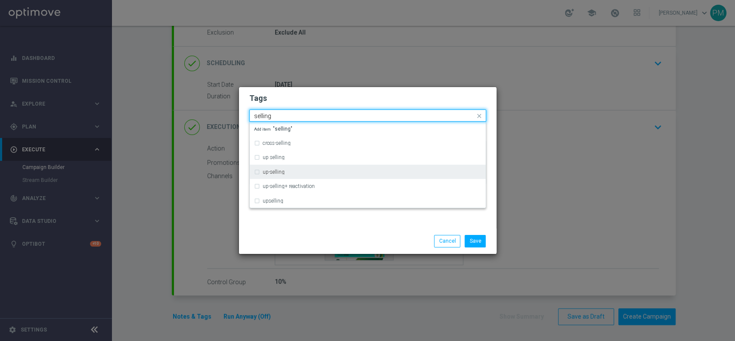
click at [291, 173] on div "up-selling" at bounding box center [372, 171] width 219 height 5
type input "selling"
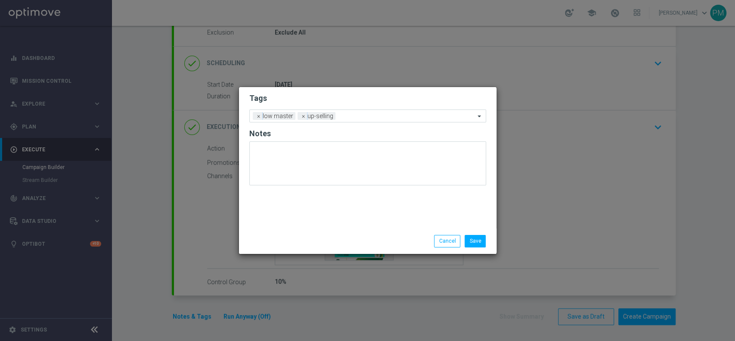
click at [344, 97] on h2 "Tags" at bounding box center [367, 98] width 237 height 10
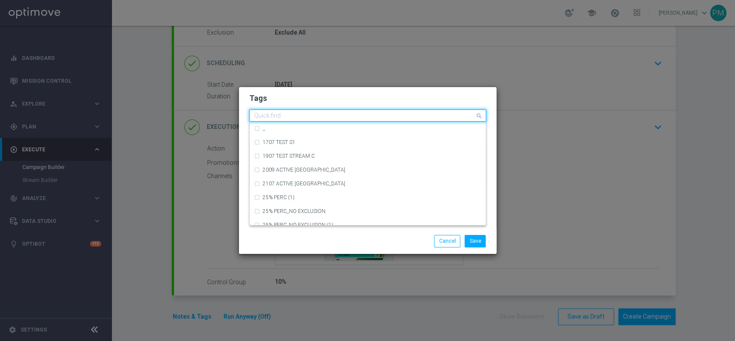
click at [348, 112] on div "Quick find × low master × up-selling" at bounding box center [362, 115] width 225 height 11
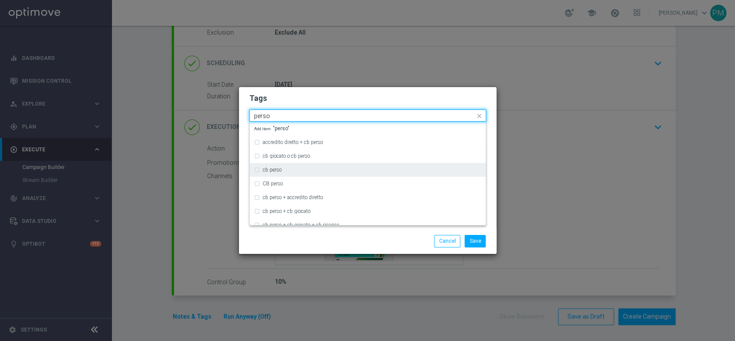
click at [306, 170] on div "cb perso" at bounding box center [372, 169] width 219 height 5
type input "perso"
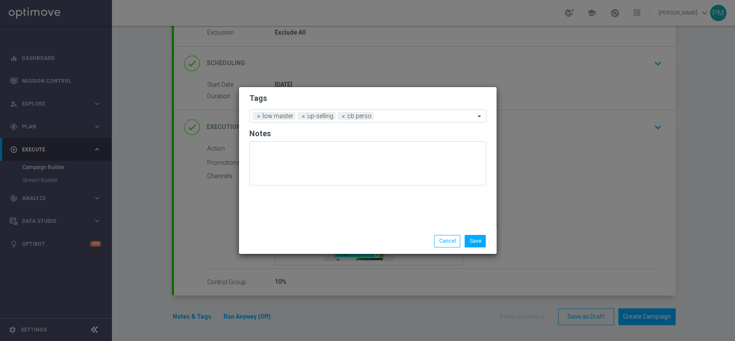
click at [351, 96] on h2 "Tags" at bounding box center [367, 98] width 237 height 10
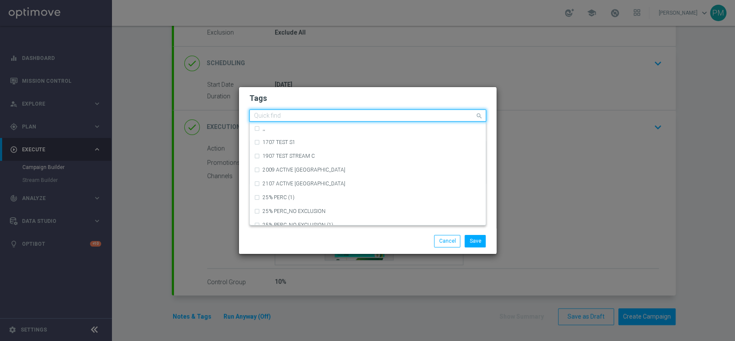
click at [394, 118] on input "text" at bounding box center [364, 115] width 221 height 7
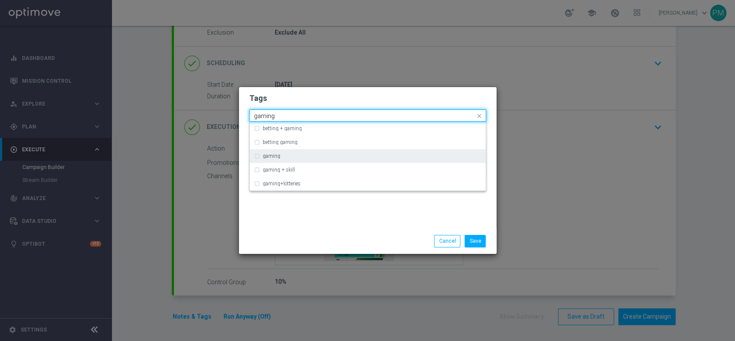
click at [356, 153] on div "gaming" at bounding box center [372, 155] width 219 height 5
type input "gaming"
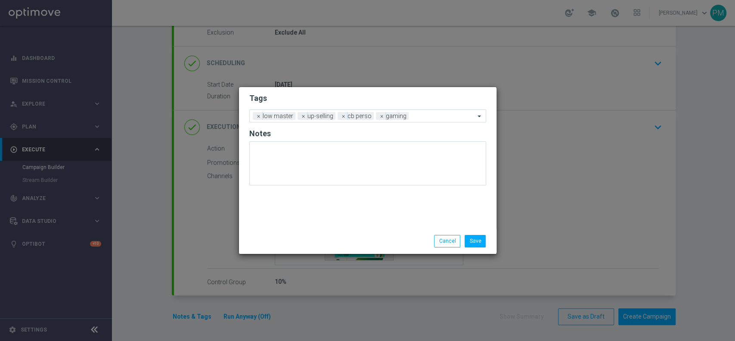
click at [387, 99] on h2 "Tags" at bounding box center [367, 98] width 237 height 10
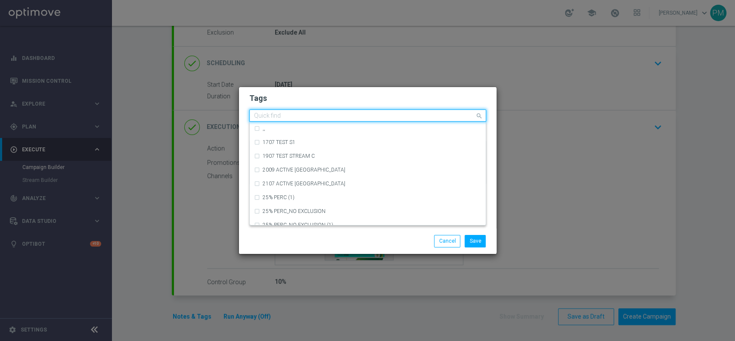
click at [416, 117] on input "text" at bounding box center [364, 115] width 221 height 7
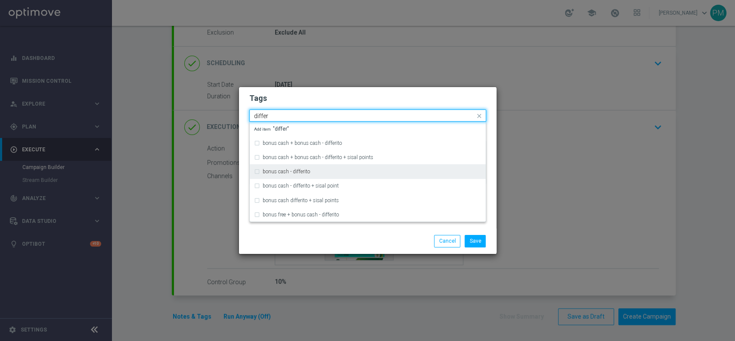
click at [362, 164] on div "bonus cash - differito" at bounding box center [367, 171] width 227 height 14
type input "differ"
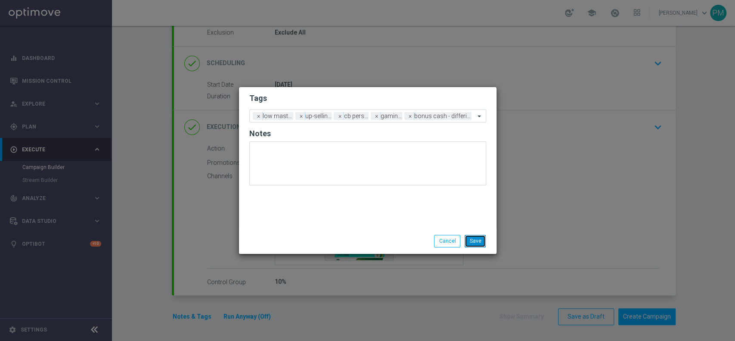
click at [474, 238] on button "Save" at bounding box center [475, 241] width 21 height 12
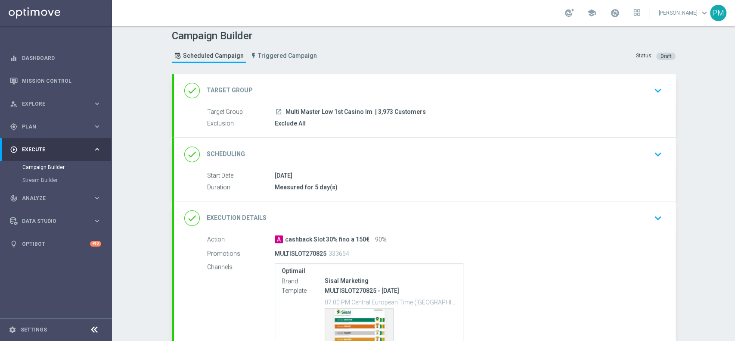
scroll to position [3, 0]
click at [464, 161] on div "done Scheduling keyboard_arrow_down" at bounding box center [424, 155] width 481 height 16
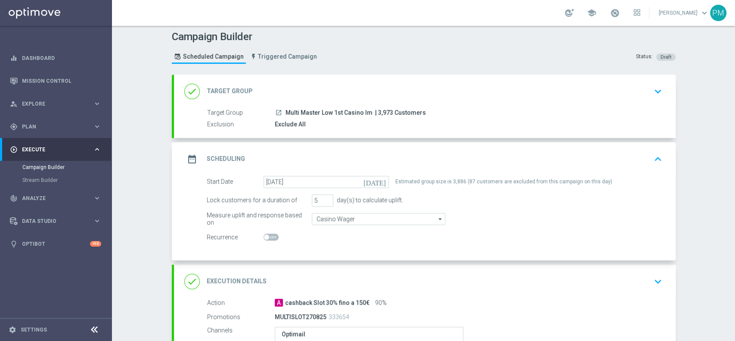
scroll to position [157, 0]
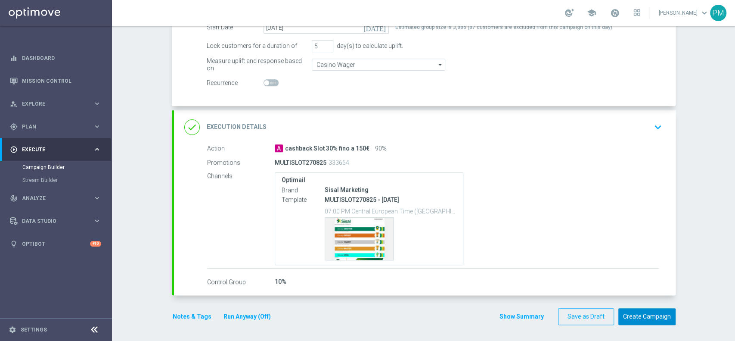
click at [630, 311] on button "Create Campaign" at bounding box center [646, 316] width 57 height 17
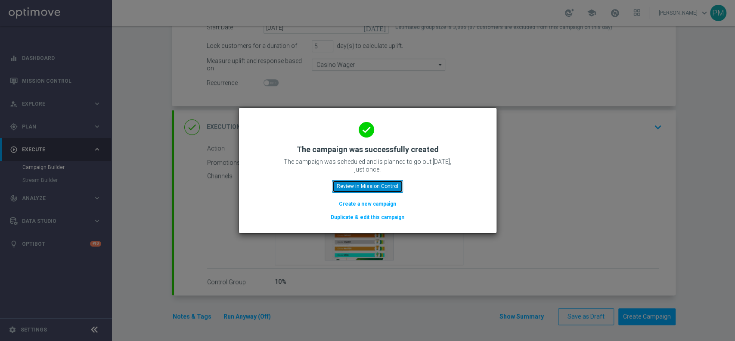
click at [392, 182] on button "Review in Mission Control" at bounding box center [367, 186] width 71 height 12
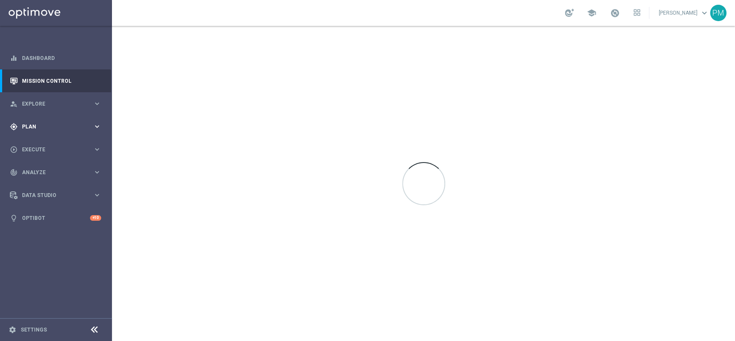
click at [43, 129] on span "Plan" at bounding box center [57, 126] width 71 height 5
click at [44, 142] on link "Target Groups" at bounding box center [55, 144] width 67 height 7
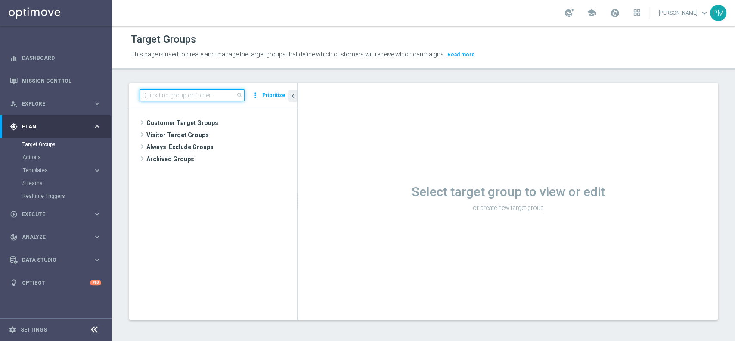
click at [220, 94] on input at bounding box center [191, 95] width 105 height 12
paste input "Multi Master Low 1st Others lm"
type input "Multi Master Low 1st Others lm"
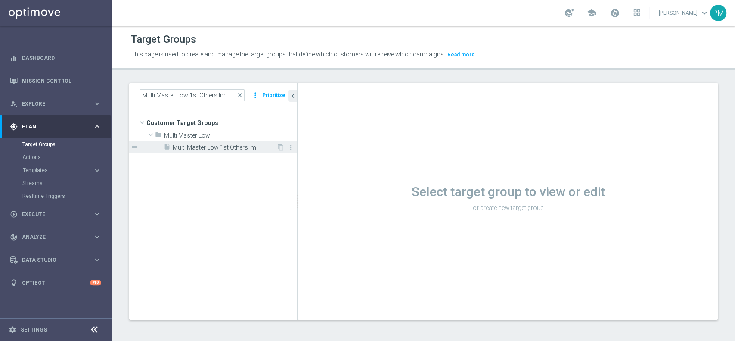
click at [208, 144] on span "Multi Master Low 1st Others lm" at bounding box center [225, 147] width 104 height 7
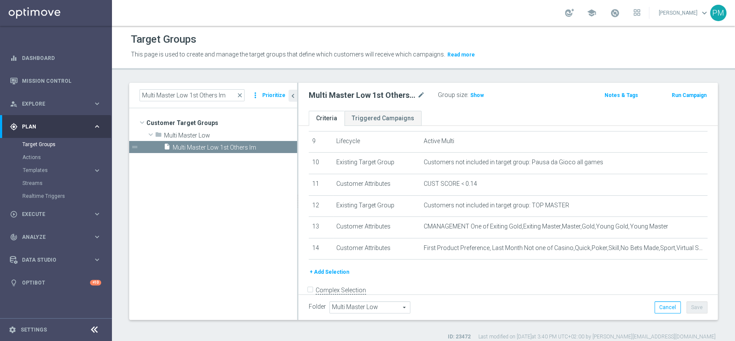
scroll to position [197, 0]
click at [477, 93] on span "Show" at bounding box center [477, 95] width 14 height 6
click at [678, 91] on button "Run Campaign" at bounding box center [689, 94] width 37 height 9
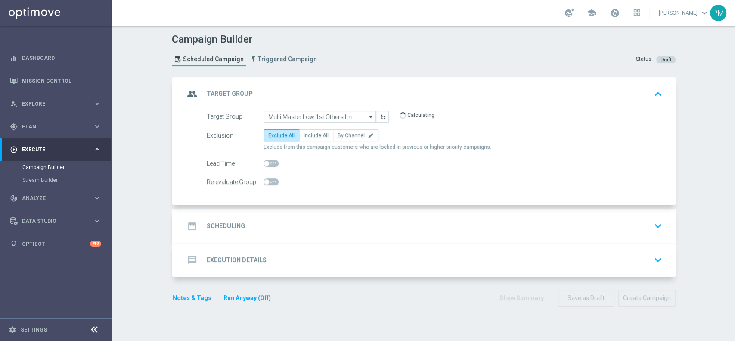
click at [326, 232] on div "date_range Scheduling keyboard_arrow_down" at bounding box center [424, 225] width 481 height 16
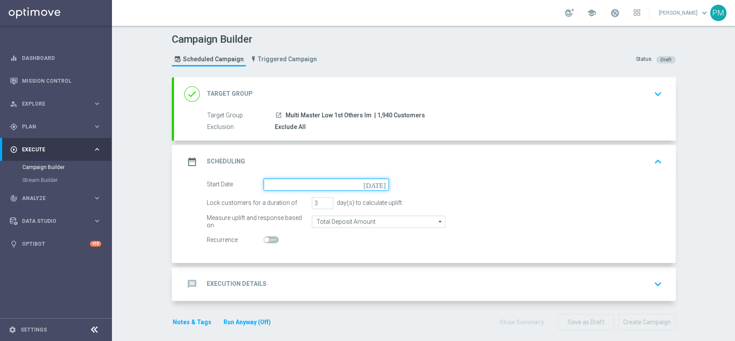
click at [298, 181] on input at bounding box center [325, 184] width 125 height 12
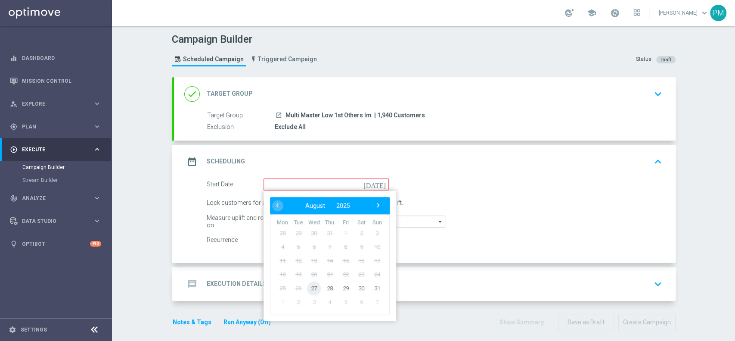
click at [310, 285] on span "27" at bounding box center [314, 288] width 14 height 14
type input "[DATE]"
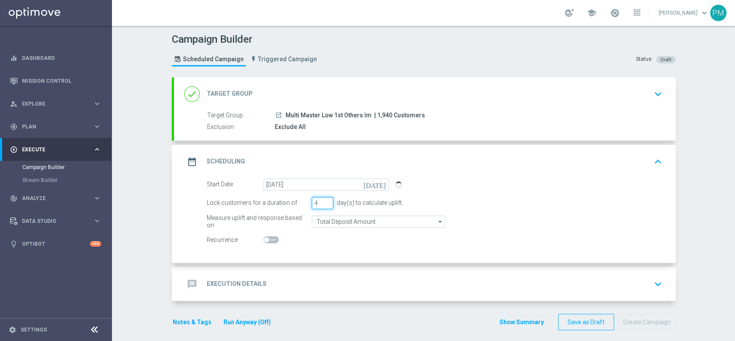
click at [324, 199] on input "4" at bounding box center [323, 203] width 22 height 12
type input "5"
click at [324, 199] on input "5" at bounding box center [323, 203] width 22 height 12
click at [338, 220] on input "Total Deposit Amount" at bounding box center [378, 221] width 133 height 12
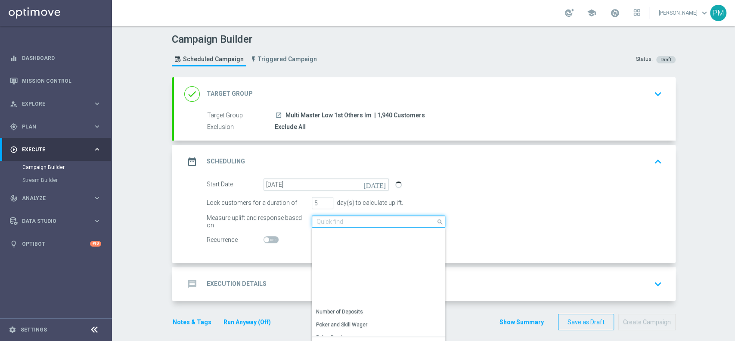
scroll to position [197, 0]
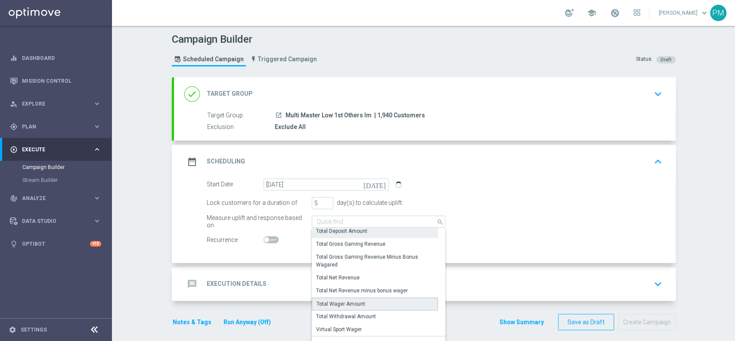
click at [351, 303] on div "Total Wager Amount" at bounding box center [340, 304] width 49 height 8
type input "Total Wager Amount"
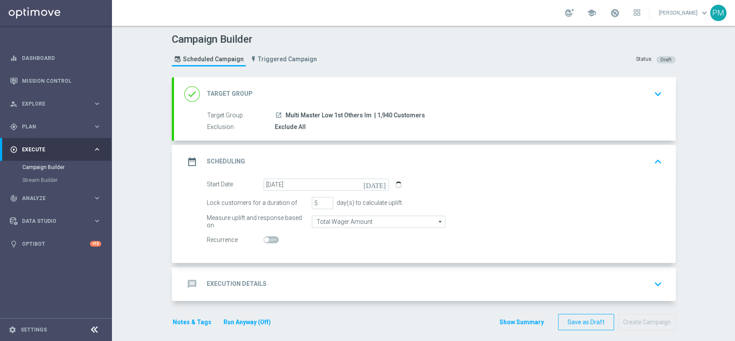
click at [339, 282] on div "message Execution Details keyboard_arrow_down" at bounding box center [424, 284] width 481 height 16
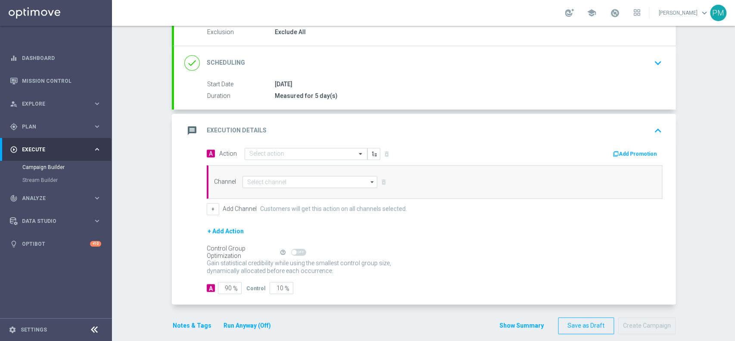
scroll to position [98, 0]
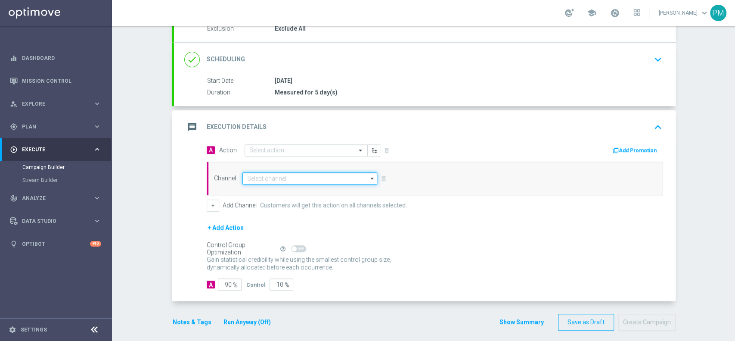
click at [294, 172] on input at bounding box center [309, 178] width 135 height 12
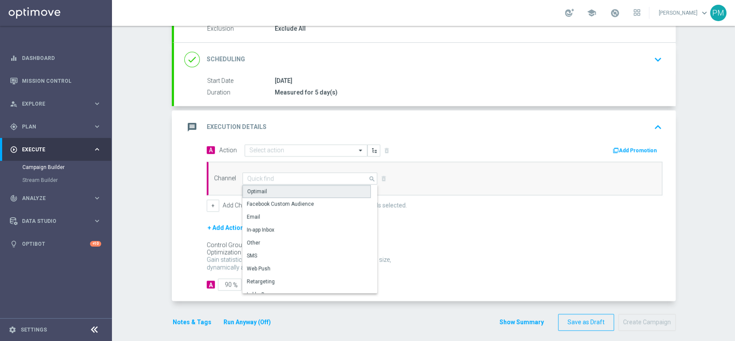
click at [289, 192] on div "Optimail" at bounding box center [306, 191] width 128 height 13
type input "Optimail"
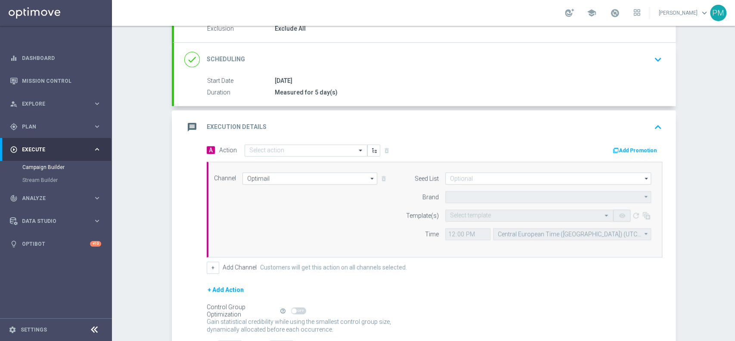
type input "Sisal Marketing"
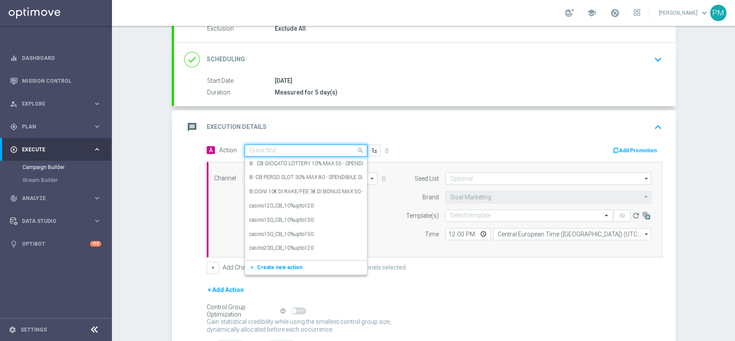
click at [331, 144] on div "Quick find" at bounding box center [306, 150] width 123 height 12
paste input "cashback tutti i giochi 30% fino a 150€"
type input "cashback tutti i giochi 30% fino a 150€"
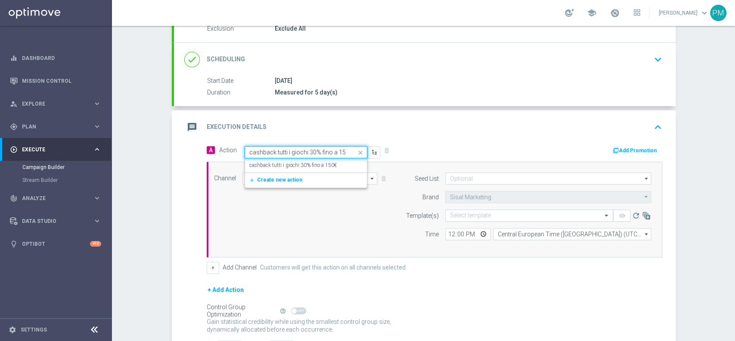
scroll to position [0, 5]
click at [322, 161] on label "cashback tutti i giochi 30% fino a 150€" at bounding box center [292, 164] width 87 height 7
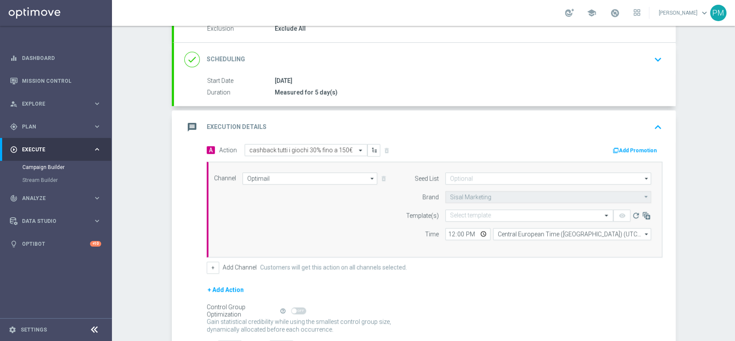
scroll to position [0, 0]
click at [449, 232] on input "12:00" at bounding box center [467, 234] width 45 height 12
type input "19:00"
click at [468, 220] on div "Select template" at bounding box center [529, 215] width 168 height 12
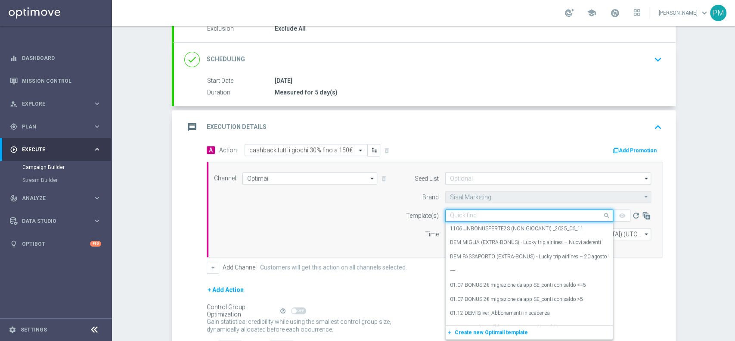
paste input "CBGIOCHI270825"
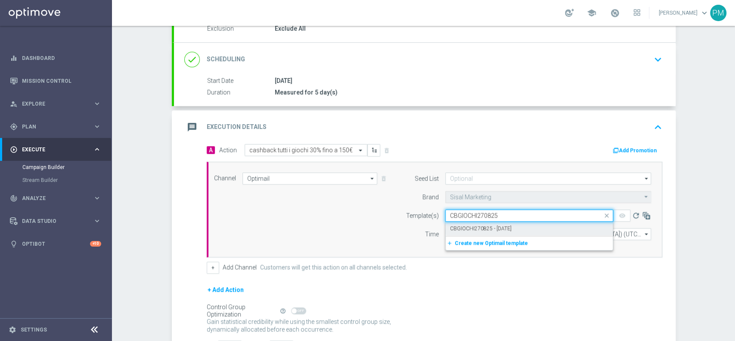
click at [466, 225] on label "CBGIOCHI270825 - [DATE]" at bounding box center [481, 228] width 62 height 7
type input "CBGIOCHI270825"
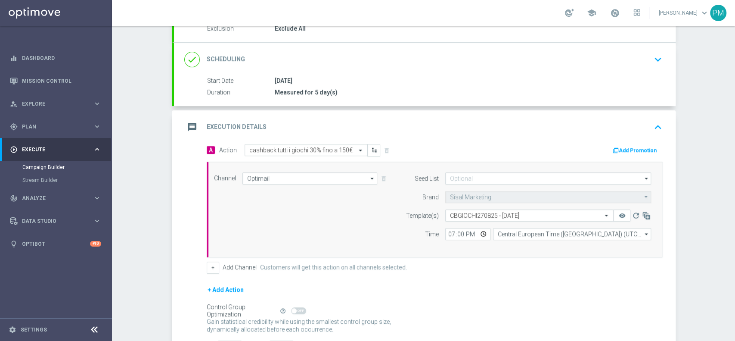
click at [630, 147] on button "Add Promotion" at bounding box center [636, 150] width 48 height 9
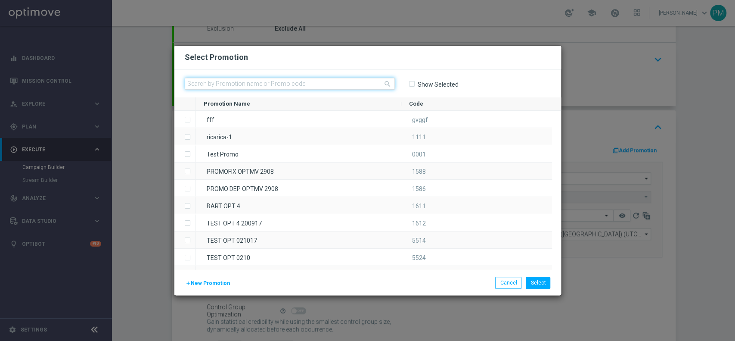
click at [329, 83] on input "text" at bounding box center [290, 83] width 210 height 12
paste input "CBGIOCHI270825"
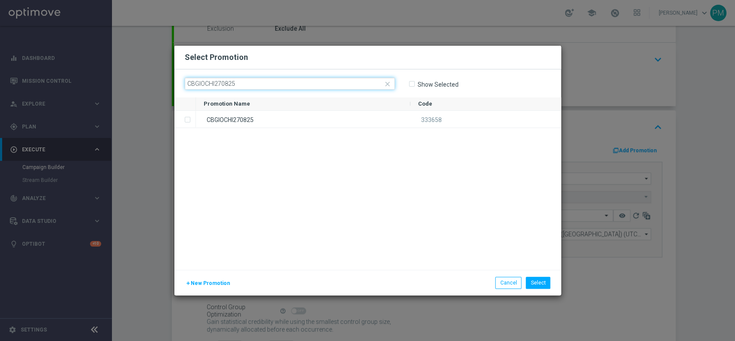
type input "CBGIOCHI270825"
click at [320, 109] on div "Promotion Name" at bounding box center [303, 103] width 199 height 13
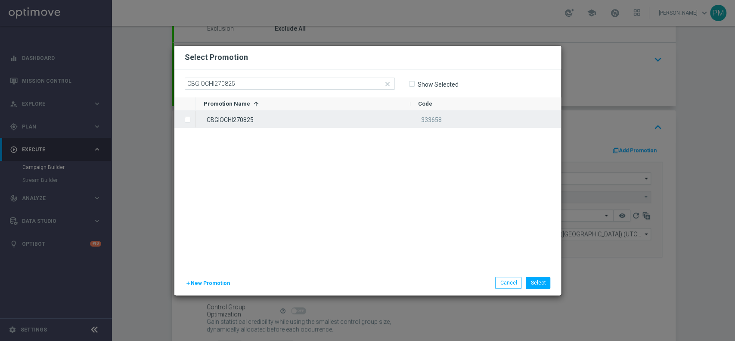
click at [323, 125] on div "CBGIOCHI270825" at bounding box center [303, 119] width 214 height 17
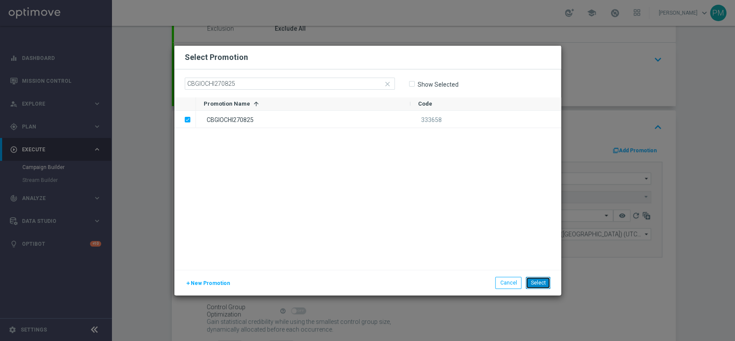
click at [533, 279] on button "Select" at bounding box center [538, 282] width 25 height 12
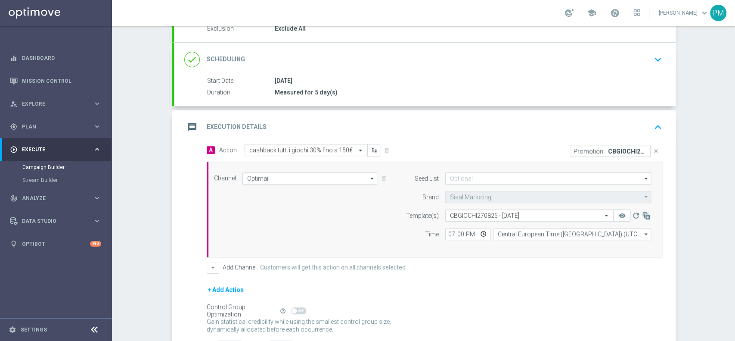
click at [544, 122] on div "message Execution Details keyboard_arrow_up" at bounding box center [424, 127] width 481 height 16
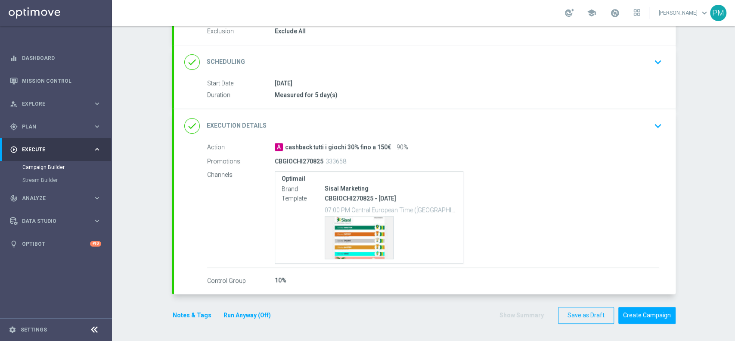
scroll to position [94, 0]
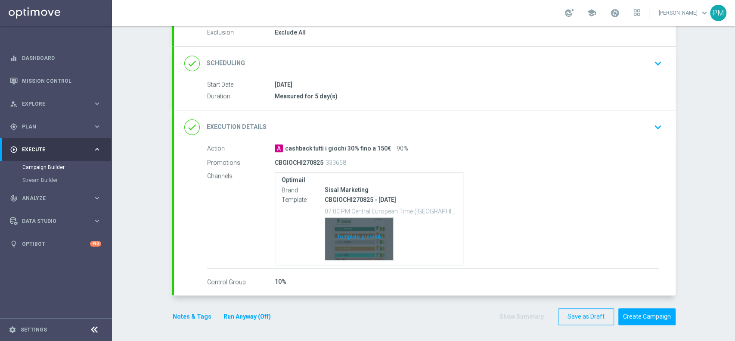
click at [344, 224] on div "Template preview" at bounding box center [359, 238] width 68 height 42
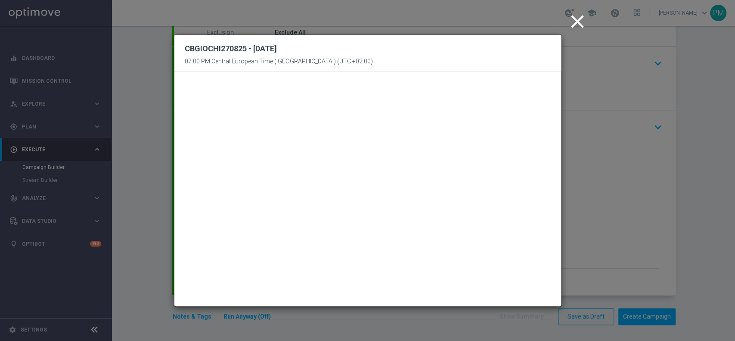
click at [576, 23] on icon "close" at bounding box center [578, 22] width 22 height 22
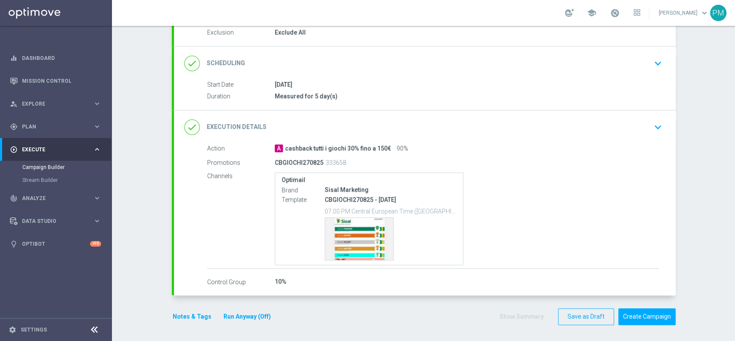
click at [180, 317] on button "Notes & Tags" at bounding box center [192, 316] width 40 height 11
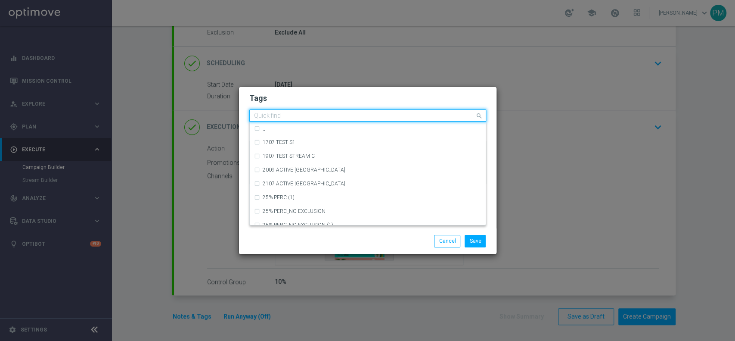
click at [365, 112] on input "text" at bounding box center [364, 115] width 221 height 7
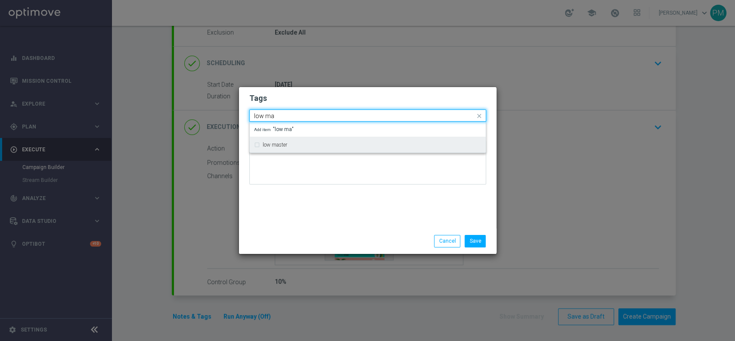
click at [357, 139] on div "low master" at bounding box center [367, 145] width 227 height 14
type input "low ma"
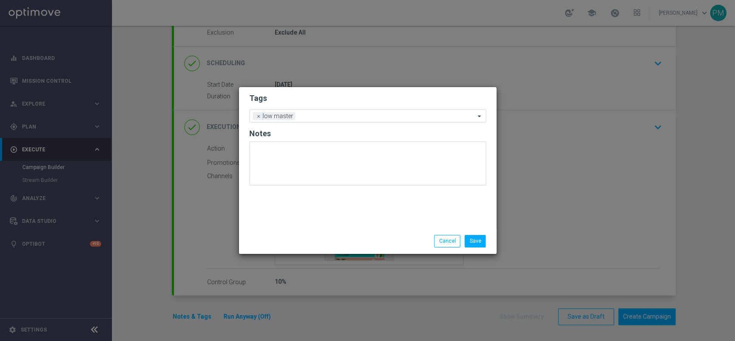
click at [374, 99] on h2 "Tags" at bounding box center [367, 98] width 237 height 10
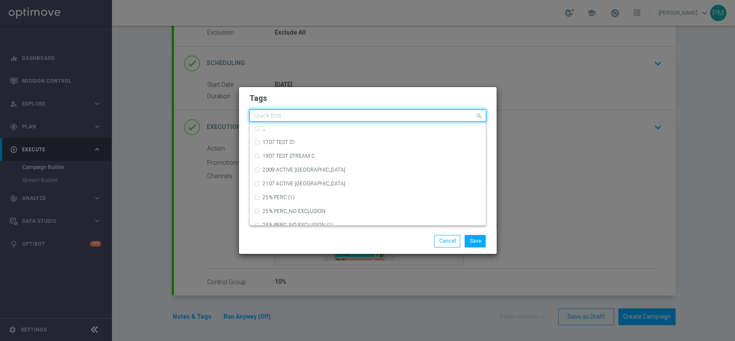
click at [376, 111] on div "Quick find × low master" at bounding box center [362, 115] width 225 height 11
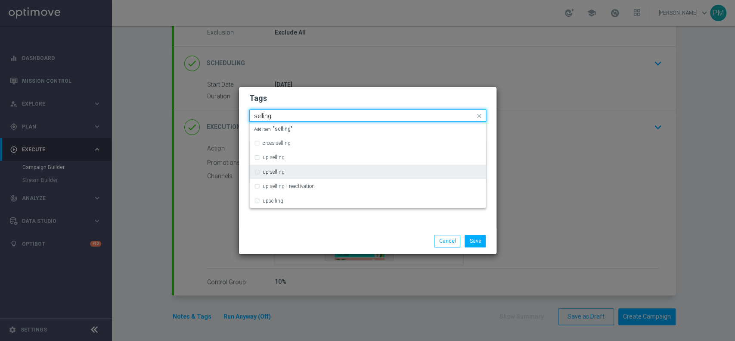
click at [329, 177] on div "up-selling" at bounding box center [367, 172] width 227 height 14
type input "selling"
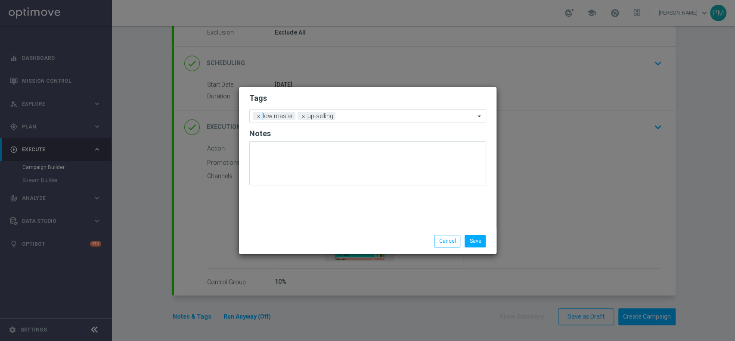
click at [369, 101] on h2 "Tags" at bounding box center [367, 98] width 237 height 10
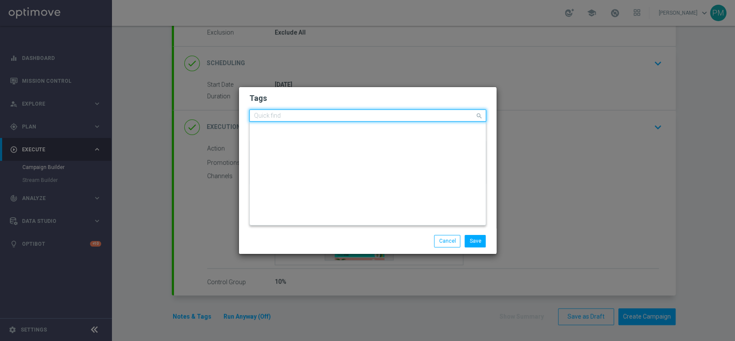
scroll to position [0, 0]
click at [375, 119] on input "text" at bounding box center [364, 115] width 221 height 7
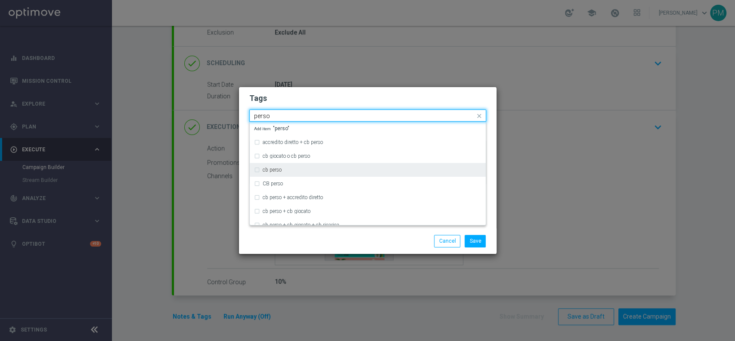
click at [328, 169] on div "cb perso" at bounding box center [372, 169] width 219 height 5
type input "perso"
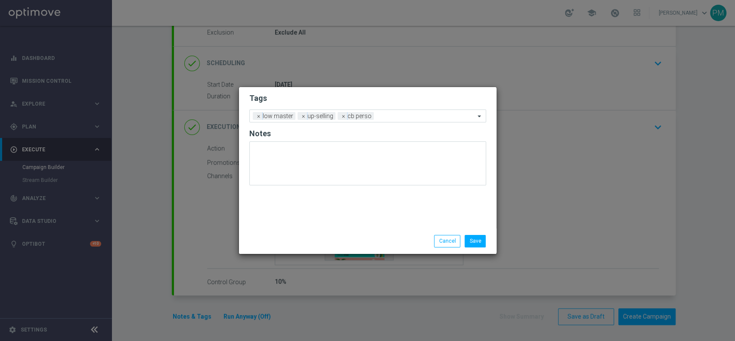
click at [394, 104] on form "Tags Add a new tag × low master × up-selling × [PERSON_NAME] Notes" at bounding box center [367, 141] width 237 height 101
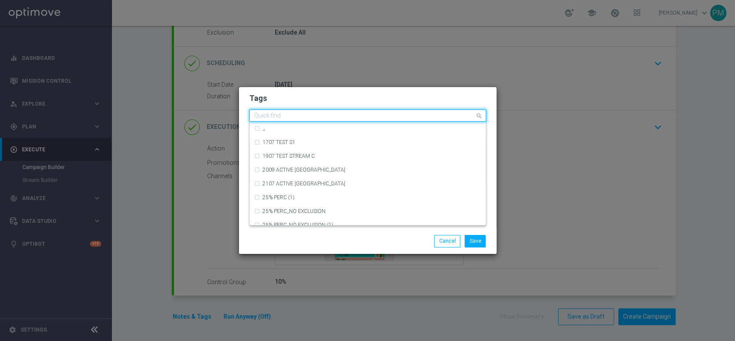
click at [411, 117] on input "text" at bounding box center [364, 115] width 221 height 7
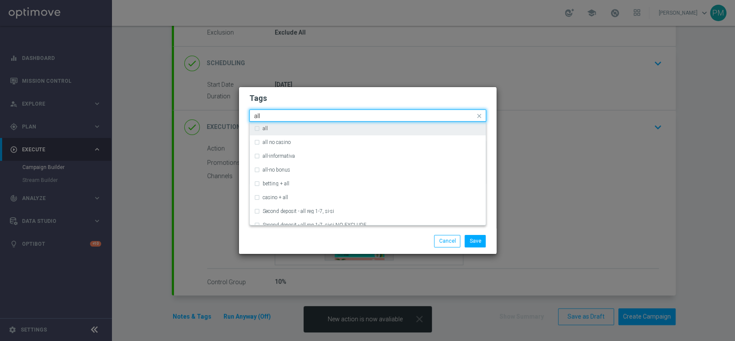
click at [384, 134] on div "all" at bounding box center [367, 128] width 227 height 14
type input "all"
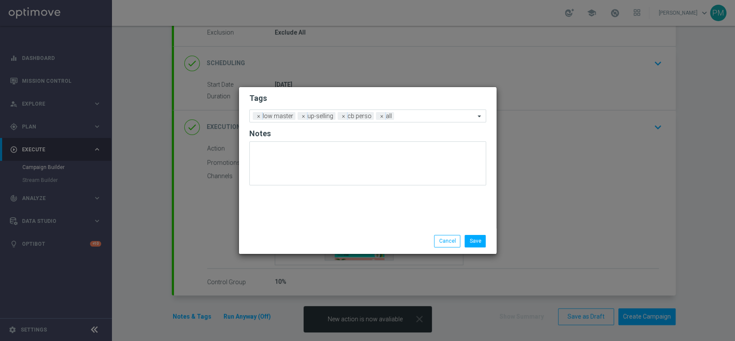
click at [389, 106] on form "Tags Add a new tag × low master × up-selling × [PERSON_NAME] × all Notes" at bounding box center [367, 141] width 237 height 101
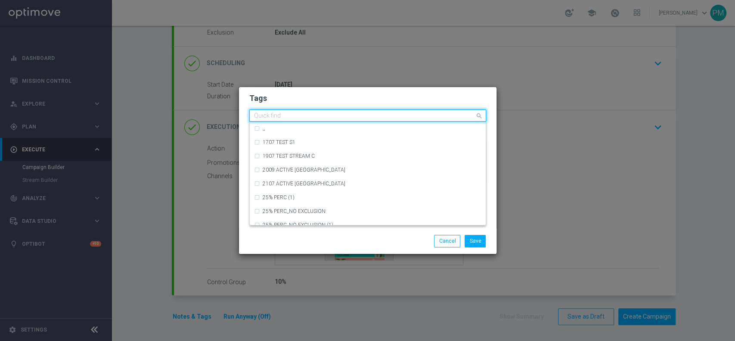
click at [409, 120] on div at bounding box center [364, 116] width 222 height 9
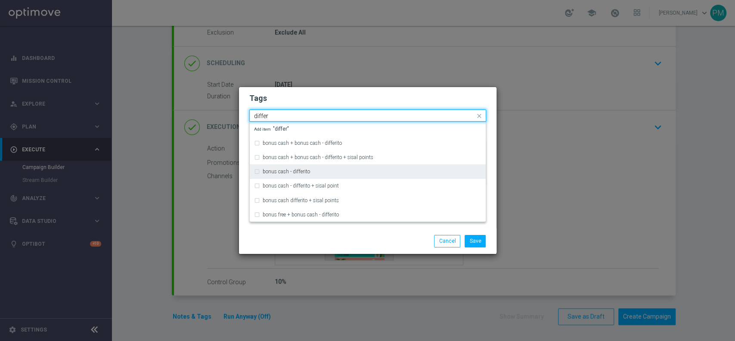
click at [345, 175] on div "bonus cash - differito" at bounding box center [367, 171] width 227 height 14
type input "differ"
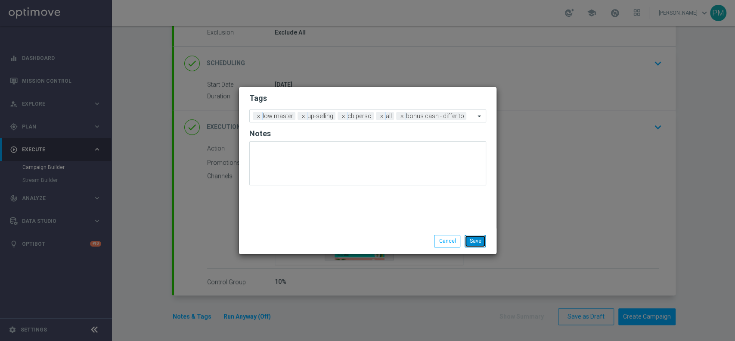
click at [478, 239] on button "Save" at bounding box center [475, 241] width 21 height 12
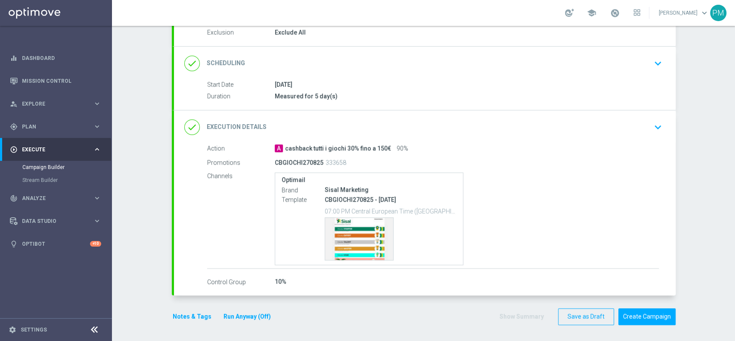
click at [473, 64] on div "done Scheduling keyboard_arrow_down" at bounding box center [424, 63] width 481 height 16
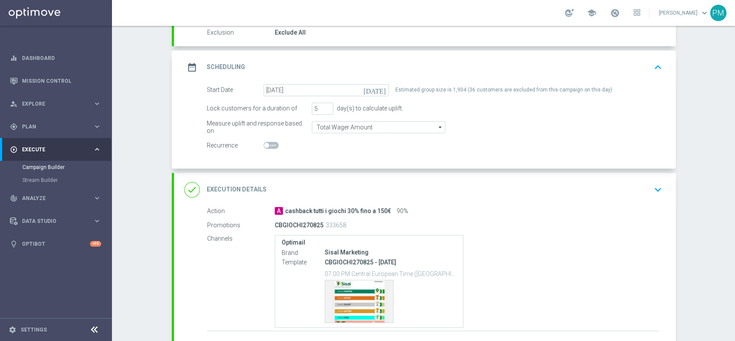
scroll to position [157, 0]
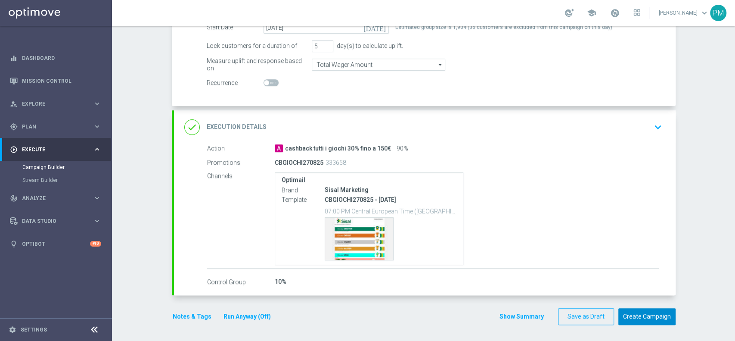
click at [630, 315] on button "Create Campaign" at bounding box center [646, 316] width 57 height 17
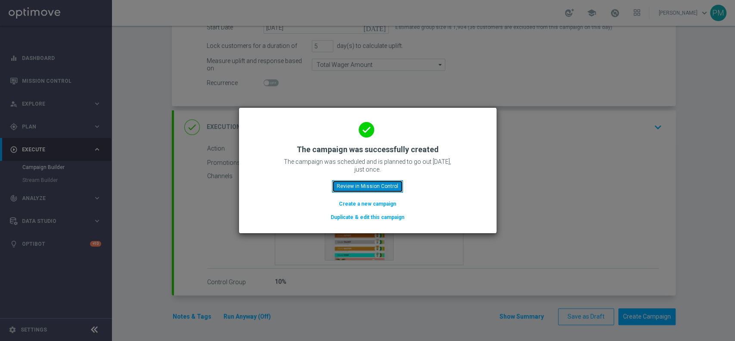
click at [372, 185] on button "Review in Mission Control" at bounding box center [367, 186] width 71 height 12
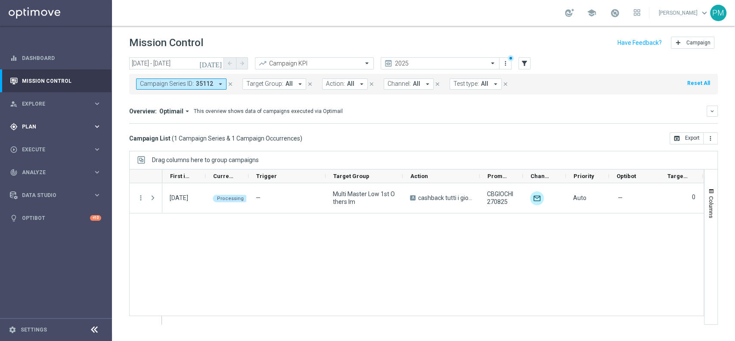
click at [49, 126] on span "Plan" at bounding box center [57, 126] width 71 height 5
click at [50, 142] on link "Target Groups" at bounding box center [55, 144] width 67 height 7
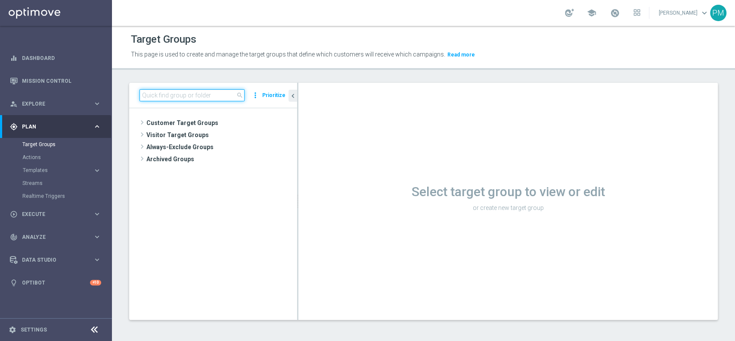
click at [216, 99] on input at bounding box center [191, 95] width 105 height 12
paste input "Reactivated Master Low"
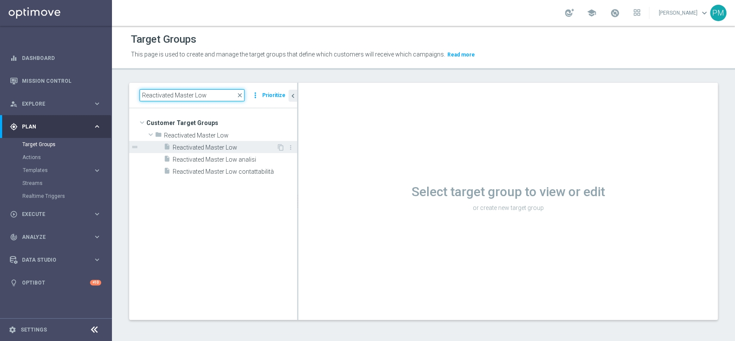
type input "Reactivated Master Low"
click at [228, 146] on span "Reactivated Master Low" at bounding box center [225, 147] width 104 height 7
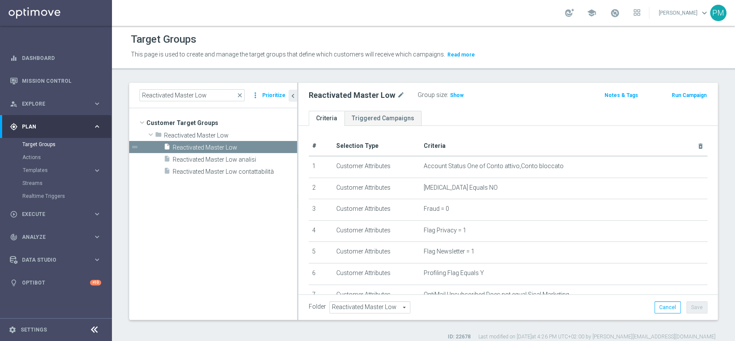
click at [674, 92] on button "Run Campaign" at bounding box center [689, 94] width 37 height 9
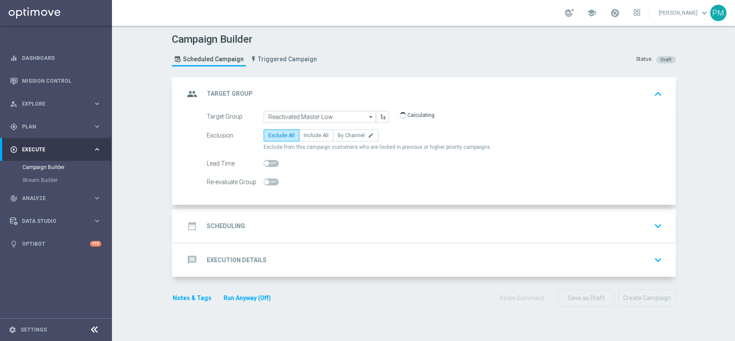
click at [290, 234] on div "date_range Scheduling keyboard_arrow_down" at bounding box center [425, 226] width 502 height 34
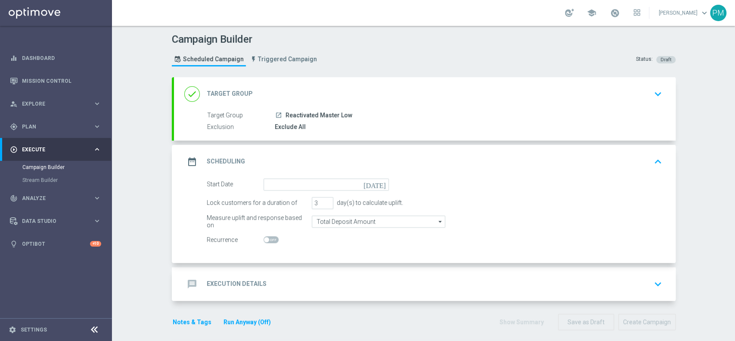
scroll to position [6, 0]
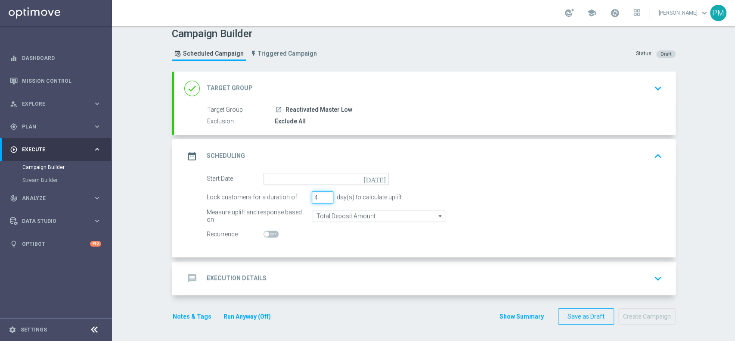
click at [322, 195] on input "4" at bounding box center [323, 197] width 22 height 12
type input "5"
click at [322, 195] on input "5" at bounding box center [323, 197] width 22 height 12
click at [336, 214] on input "Total Deposit Amount" at bounding box center [378, 216] width 133 height 12
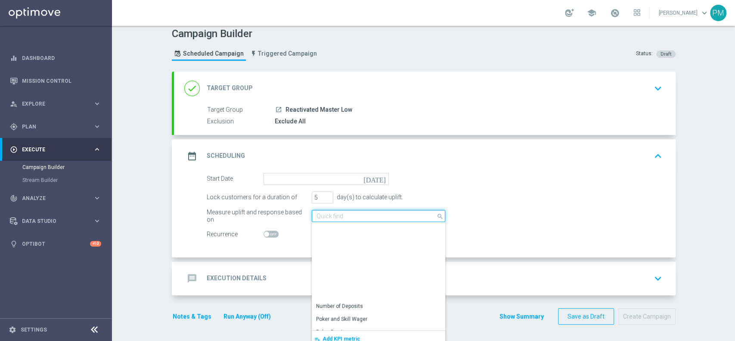
scroll to position [197, 0]
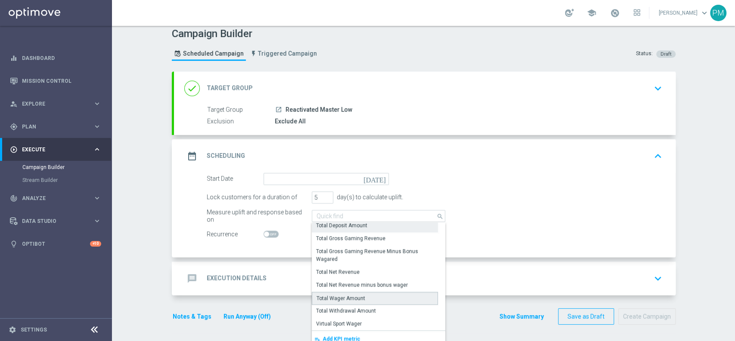
click at [350, 291] on div "Total Wager Amount" at bounding box center [375, 297] width 126 height 13
type input "Total Wager Amount"
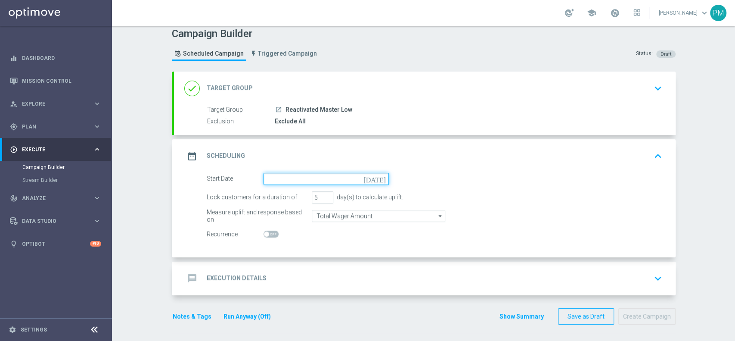
click at [285, 177] on input at bounding box center [325, 179] width 125 height 12
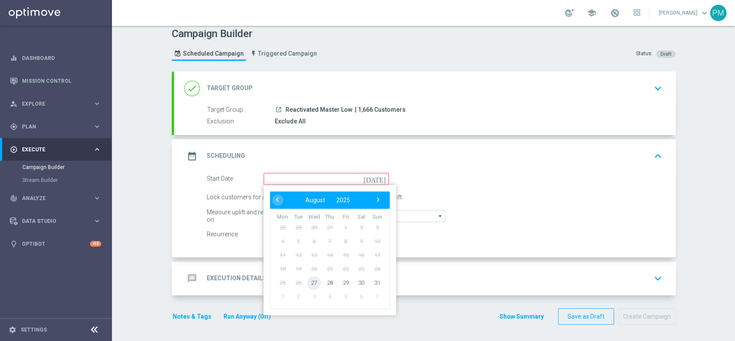
click at [310, 283] on span "27" at bounding box center [314, 282] width 14 height 14
type input "[DATE]"
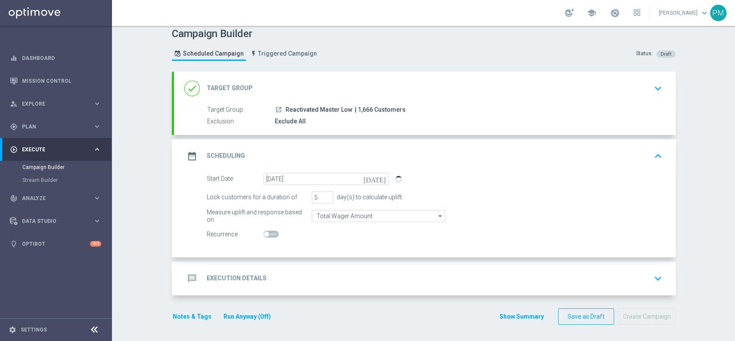
click at [339, 275] on div "message Execution Details keyboard_arrow_down" at bounding box center [424, 278] width 481 height 16
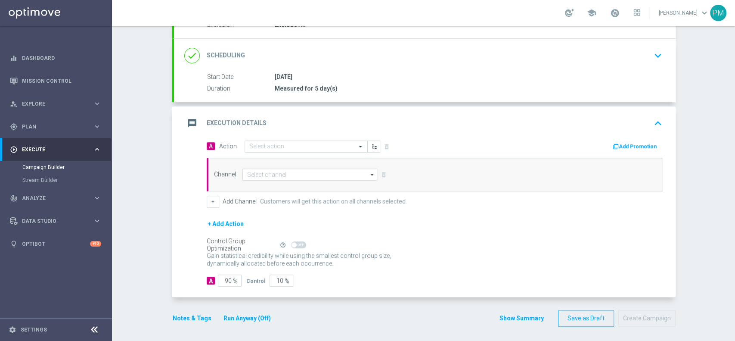
scroll to position [102, 0]
click at [301, 170] on input at bounding box center [309, 174] width 135 height 12
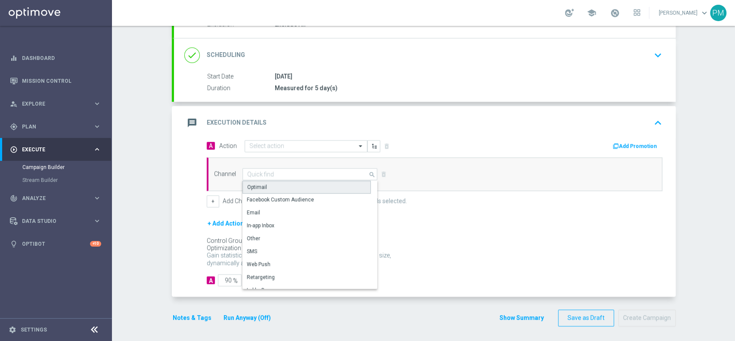
click at [286, 183] on div "Optimail" at bounding box center [306, 186] width 128 height 13
type input "Optimail"
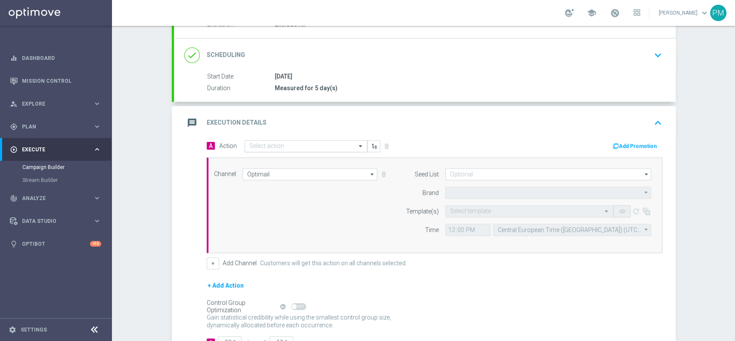
type input "Sisal Marketing"
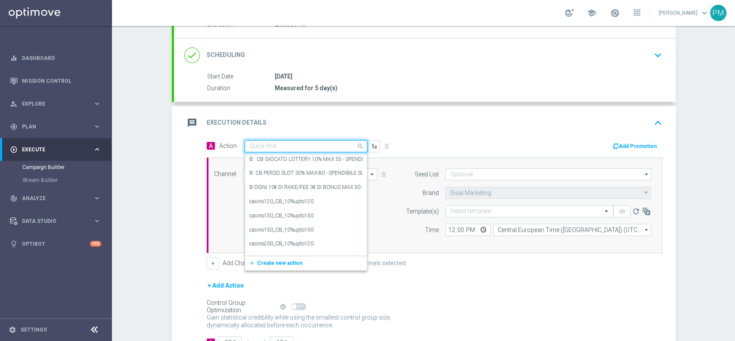
click at [273, 142] on input "text" at bounding box center [297, 145] width 96 height 7
paste input "cashback tutti i giochi 30% fino a 150€"
type input "cashback tutti i giochi 30% fino a 150€"
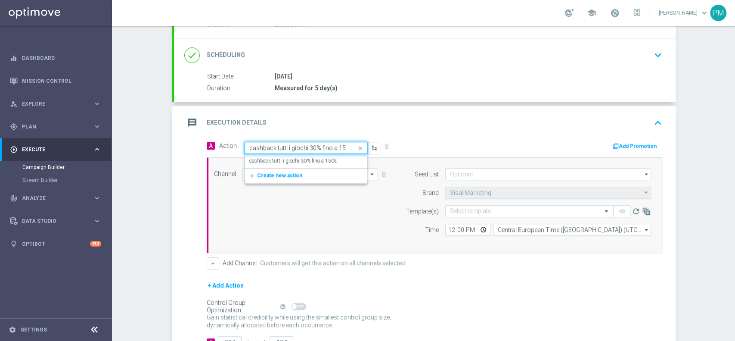
scroll to position [0, 5]
click at [276, 155] on div "cashback tutti i giochi 30% fino a 150€ edit" at bounding box center [305, 161] width 113 height 14
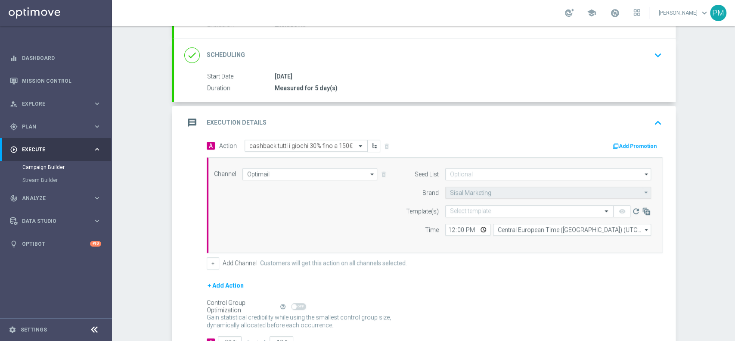
scroll to position [0, 0]
click at [449, 229] on input "12:00" at bounding box center [467, 229] width 45 height 12
type input "19:00"
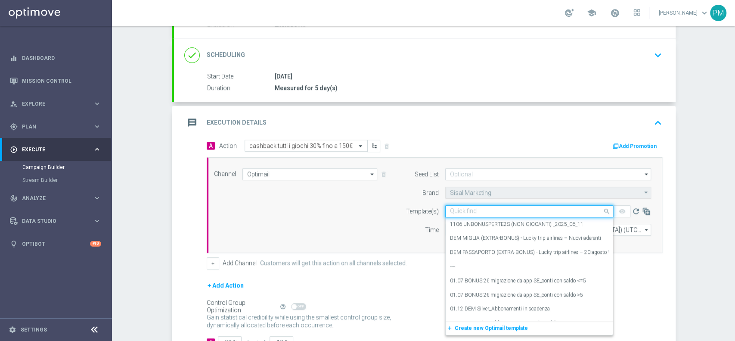
click at [469, 208] on input "text" at bounding box center [520, 211] width 141 height 7
paste input "MASTERGIOCHI2708"
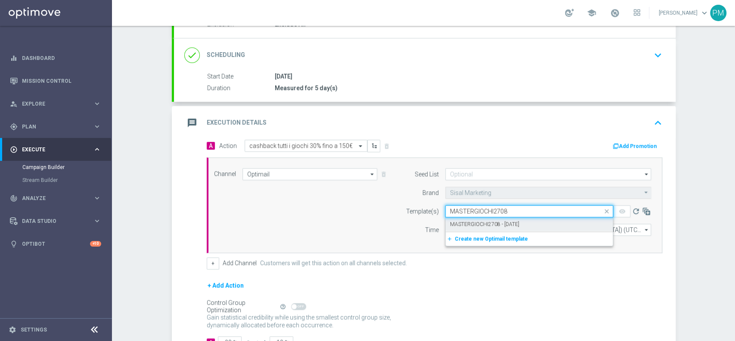
click at [482, 217] on div "MASTERGIOCHI2708 - [DATE]" at bounding box center [529, 224] width 158 height 14
type input "MASTERGIOCHI2708"
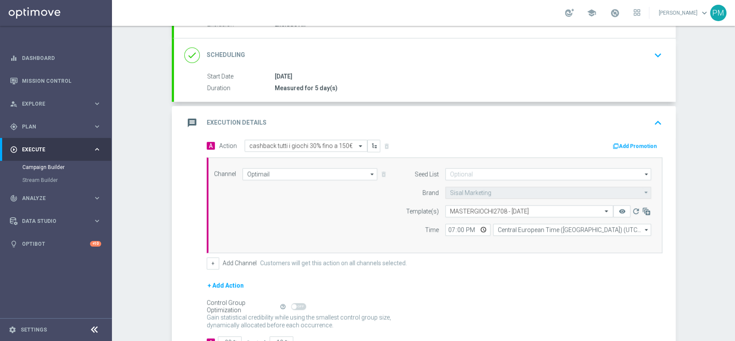
click at [624, 144] on button "Add Promotion" at bounding box center [636, 145] width 48 height 9
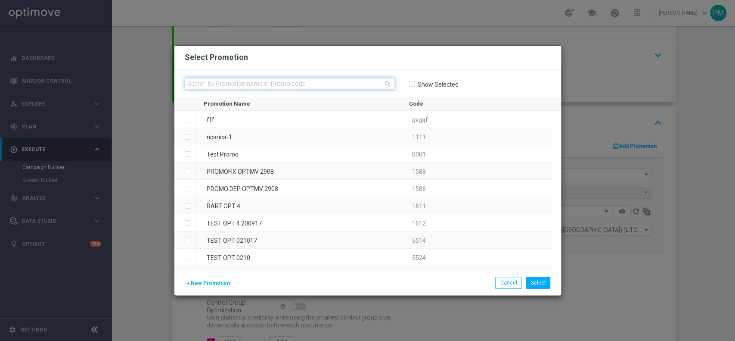
click at [341, 80] on input "text" at bounding box center [290, 83] width 210 height 12
paste input "MASTERGIOCHI2708"
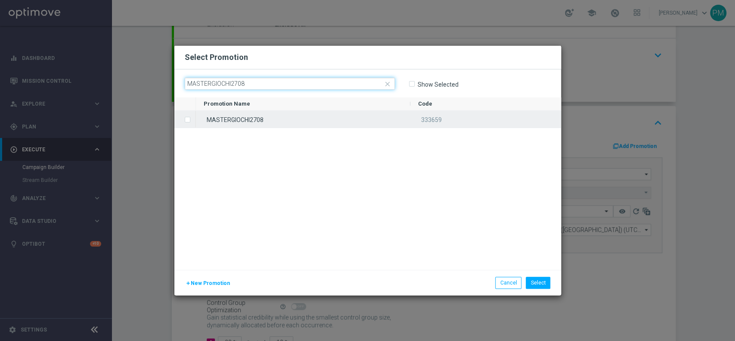
type input "MASTERGIOCHI2708"
click at [329, 112] on div "MASTERGIOCHI2708" at bounding box center [303, 119] width 214 height 17
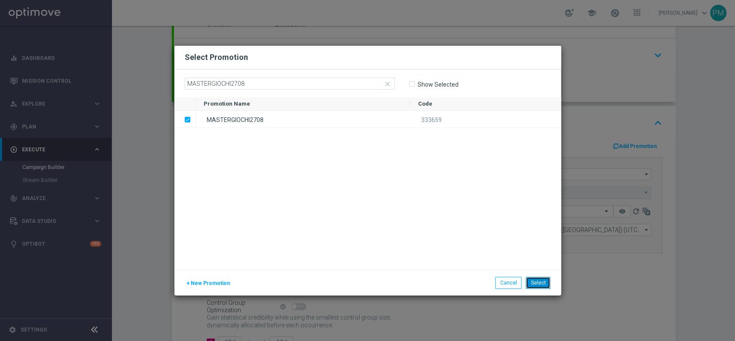
click at [537, 284] on button "Select" at bounding box center [538, 282] width 25 height 12
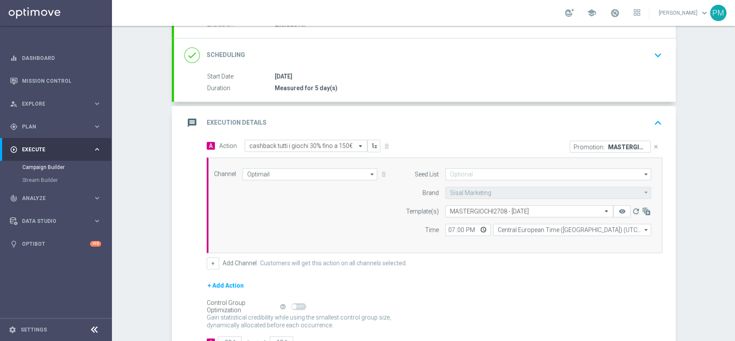
click at [582, 109] on div "message Execution Details keyboard_arrow_up" at bounding box center [425, 123] width 502 height 34
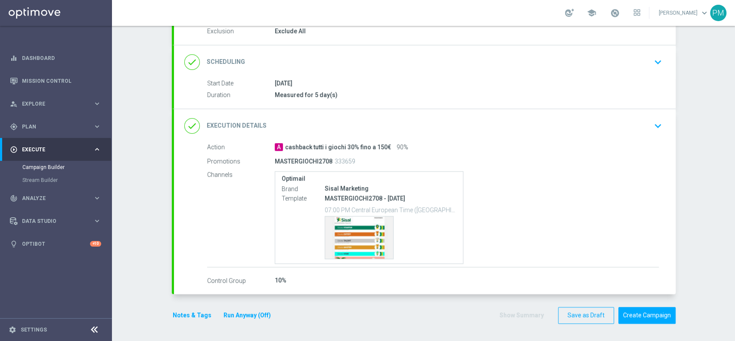
scroll to position [94, 0]
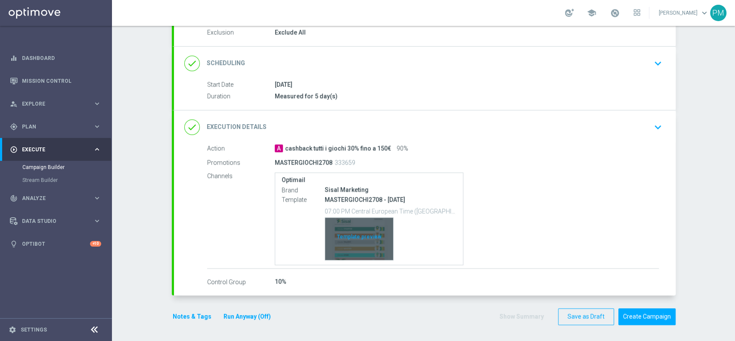
click at [342, 240] on div "Template preview" at bounding box center [359, 238] width 68 height 42
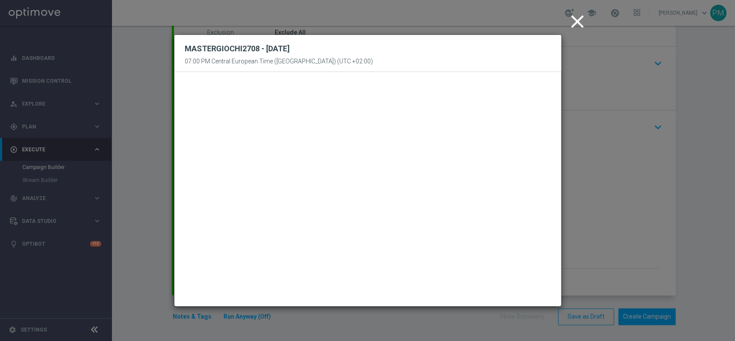
click at [579, 21] on icon "close" at bounding box center [578, 22] width 22 height 22
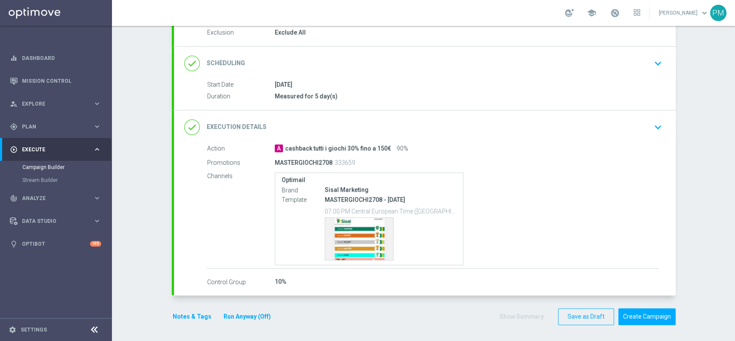
click at [192, 313] on button "Notes & Tags" at bounding box center [192, 316] width 40 height 11
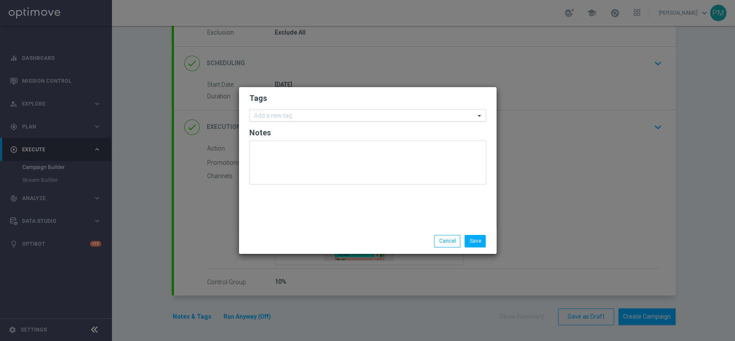
click at [403, 121] on div at bounding box center [364, 116] width 222 height 9
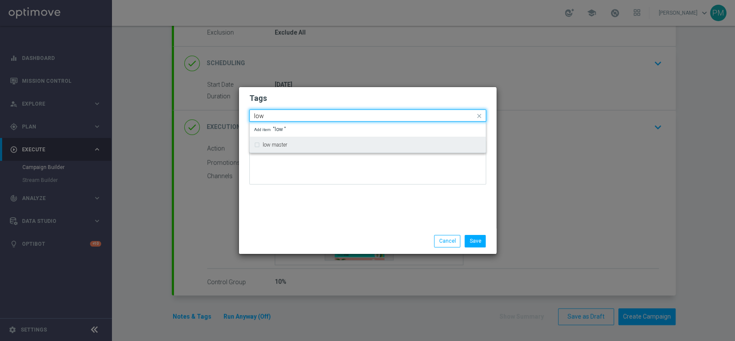
click at [384, 139] on div "low master" at bounding box center [367, 145] width 227 height 14
type input "low"
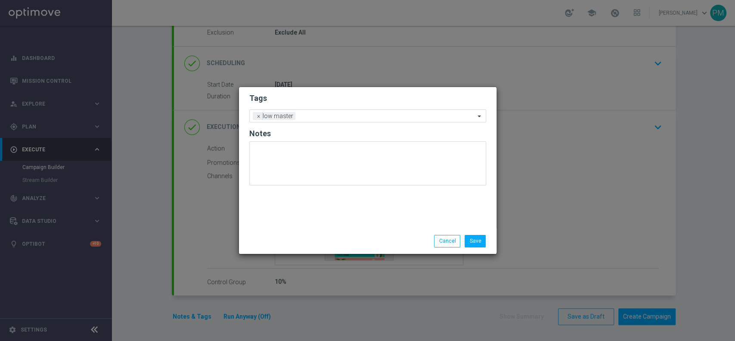
click at [402, 96] on h2 "Tags" at bounding box center [367, 98] width 237 height 10
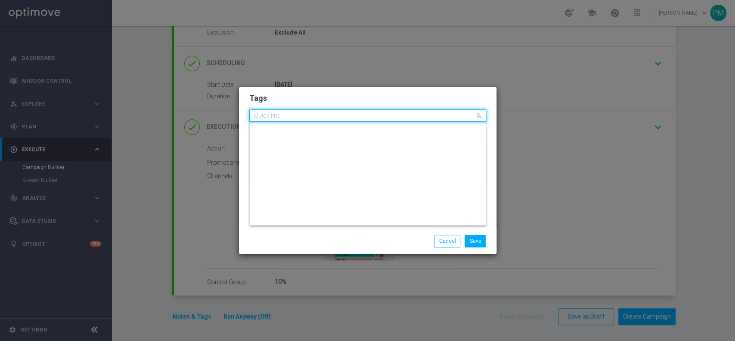
scroll to position [0, 0]
click at [400, 118] on input "text" at bounding box center [364, 115] width 221 height 7
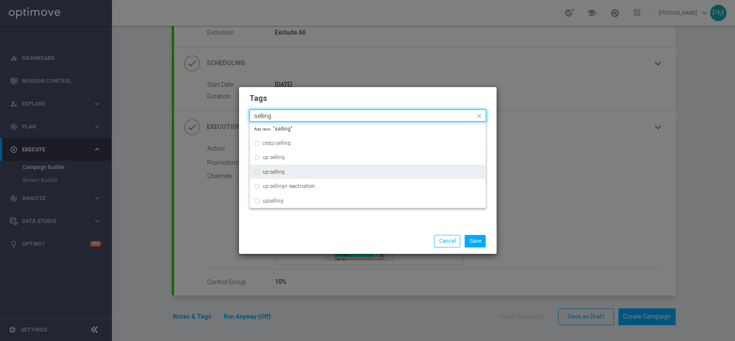
click at [329, 166] on div "up-selling" at bounding box center [367, 172] width 227 height 14
type input "selling"
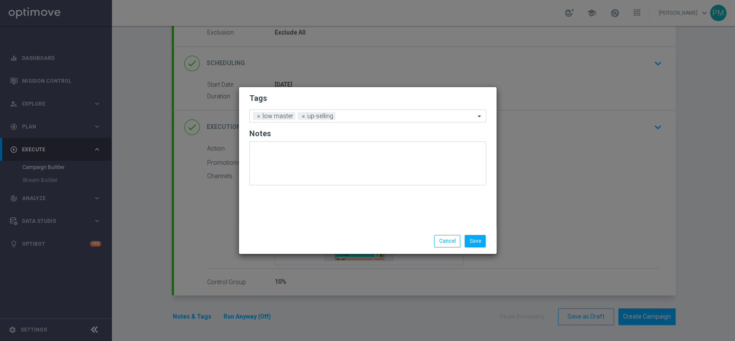
click at [377, 95] on h2 "Tags" at bounding box center [367, 98] width 237 height 10
click at [381, 126] on form "Tags Add a new tag × low master × up-selling Notes" at bounding box center [367, 141] width 237 height 101
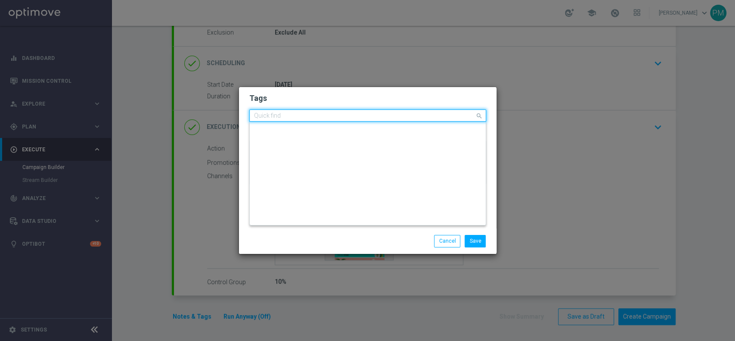
click at [386, 118] on input "text" at bounding box center [364, 115] width 221 height 7
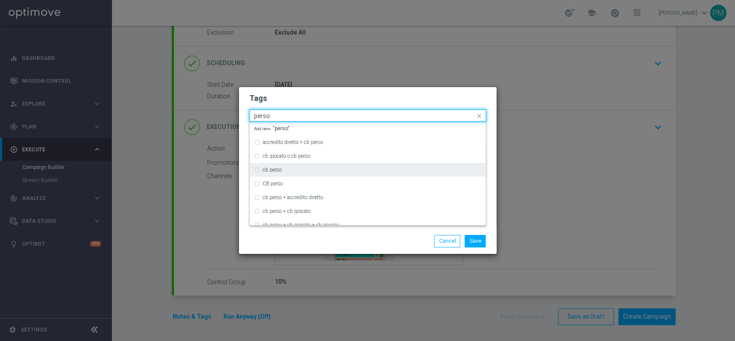
click at [308, 169] on div "cb perso" at bounding box center [372, 169] width 219 height 5
type input "perso"
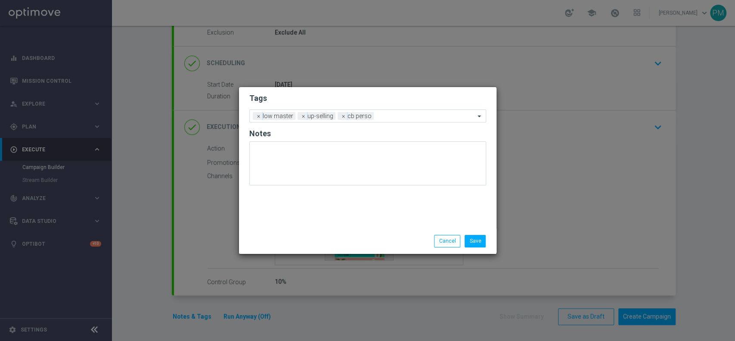
click at [355, 99] on h2 "Tags" at bounding box center [367, 98] width 237 height 10
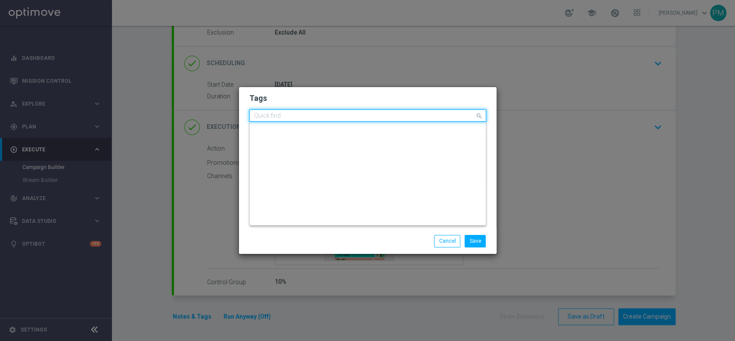
click at [387, 113] on input "text" at bounding box center [364, 115] width 221 height 7
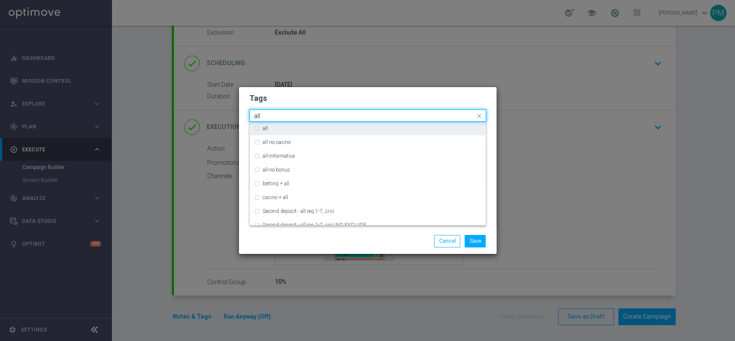
click at [372, 125] on div "all" at bounding box center [367, 128] width 227 height 14
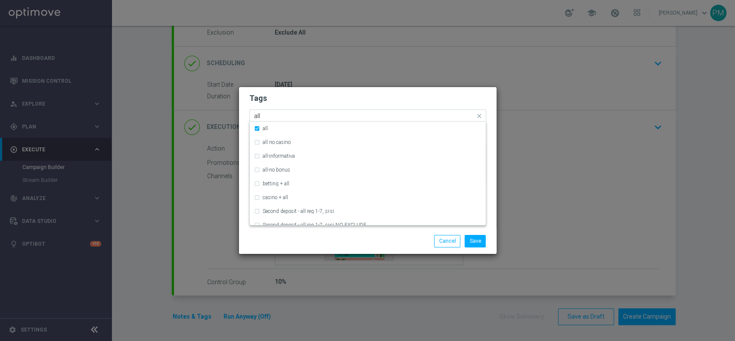
click at [375, 116] on input "all" at bounding box center [364, 115] width 221 height 7
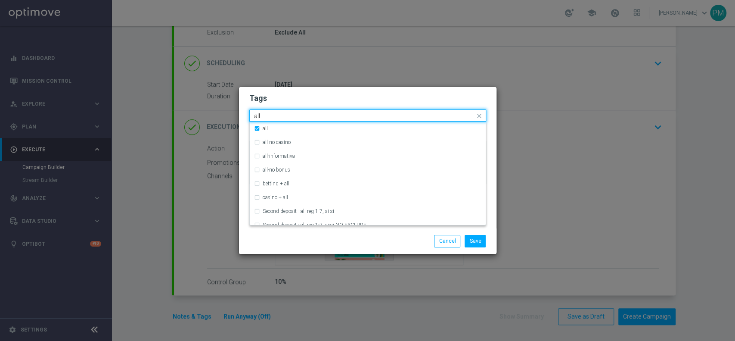
click at [375, 116] on input "all" at bounding box center [364, 115] width 221 height 7
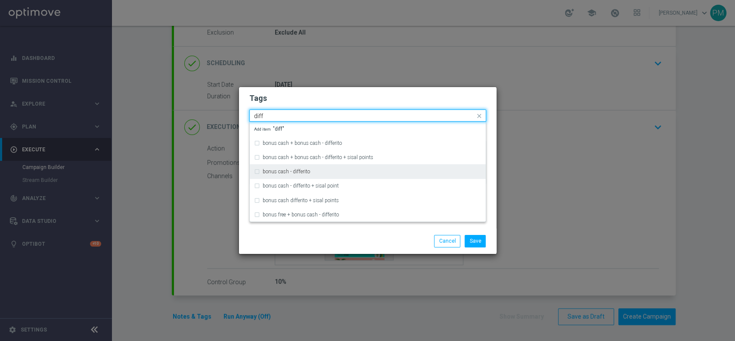
click at [334, 171] on div "bonus cash - differito" at bounding box center [372, 171] width 219 height 5
type input "diff"
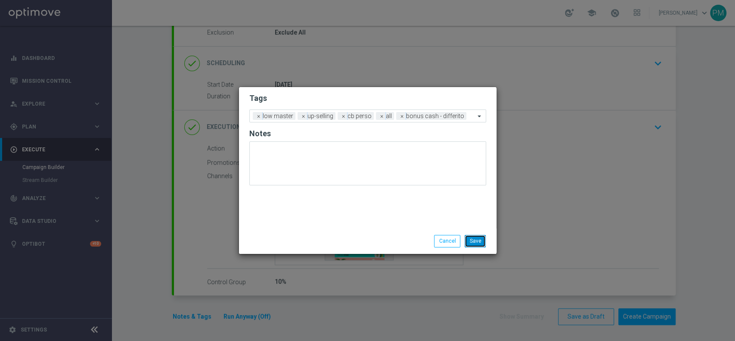
click at [483, 243] on button "Save" at bounding box center [475, 241] width 21 height 12
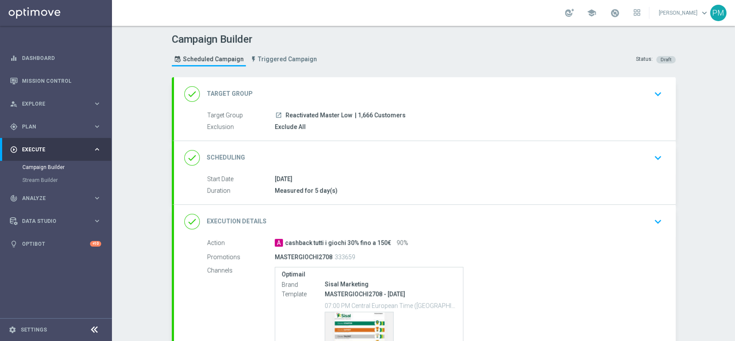
click at [431, 174] on div "[DATE]" at bounding box center [467, 178] width 384 height 9
click at [430, 153] on div "done Scheduling keyboard_arrow_down" at bounding box center [424, 157] width 481 height 16
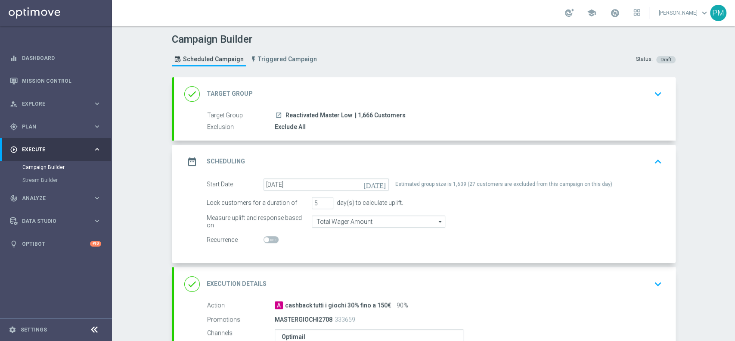
scroll to position [157, 0]
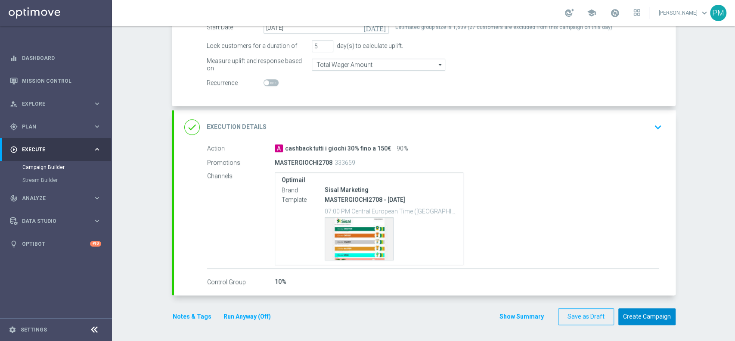
click at [647, 310] on button "Create Campaign" at bounding box center [646, 316] width 57 height 17
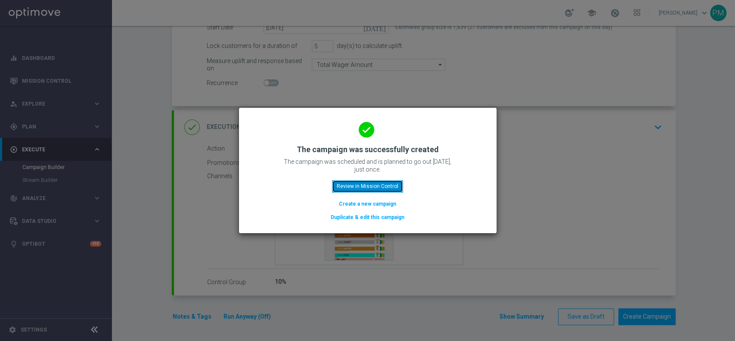
click at [351, 181] on button "Review in Mission Control" at bounding box center [367, 186] width 71 height 12
